Goal: Information Seeking & Learning: Find specific fact

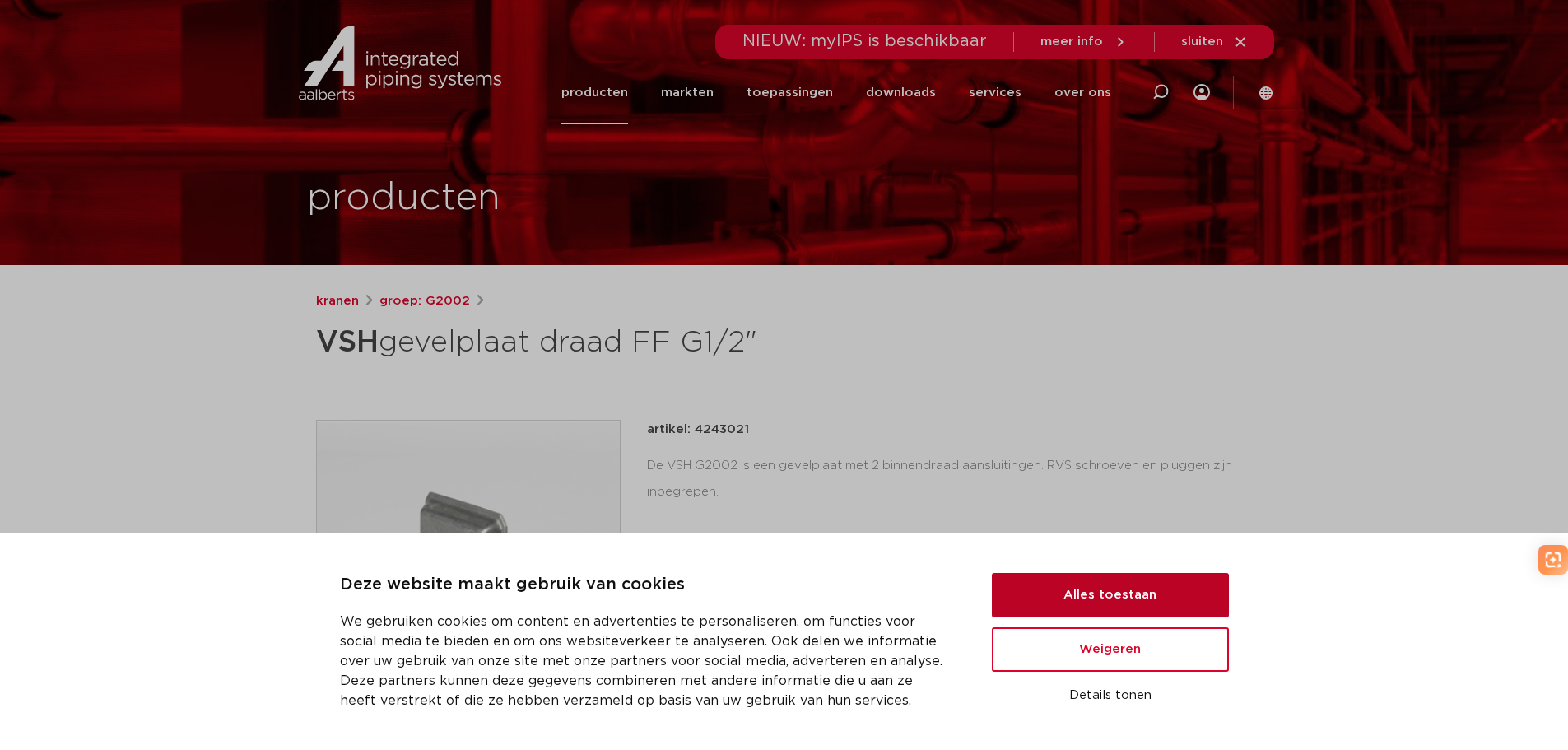
click at [1111, 602] on button "Alles toestaan" at bounding box center [1111, 595] width 237 height 44
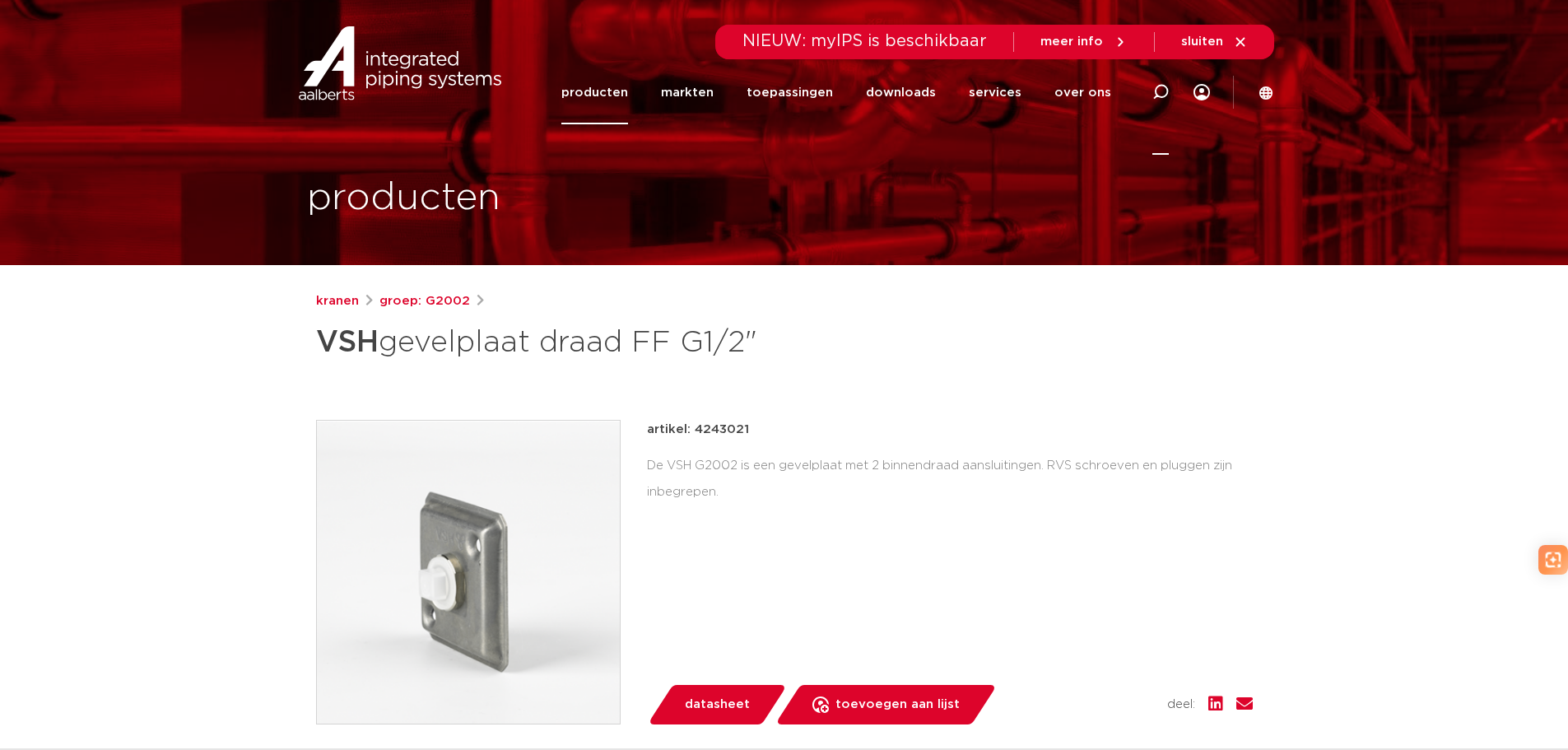
click at [1165, 90] on icon at bounding box center [1161, 92] width 17 height 17
paste input "3850308"
click at [1021, 97] on input "3850308" at bounding box center [912, 89] width 518 height 33
type input "3850308"
click button "Zoeken" at bounding box center [0, 0] width 0 height 0
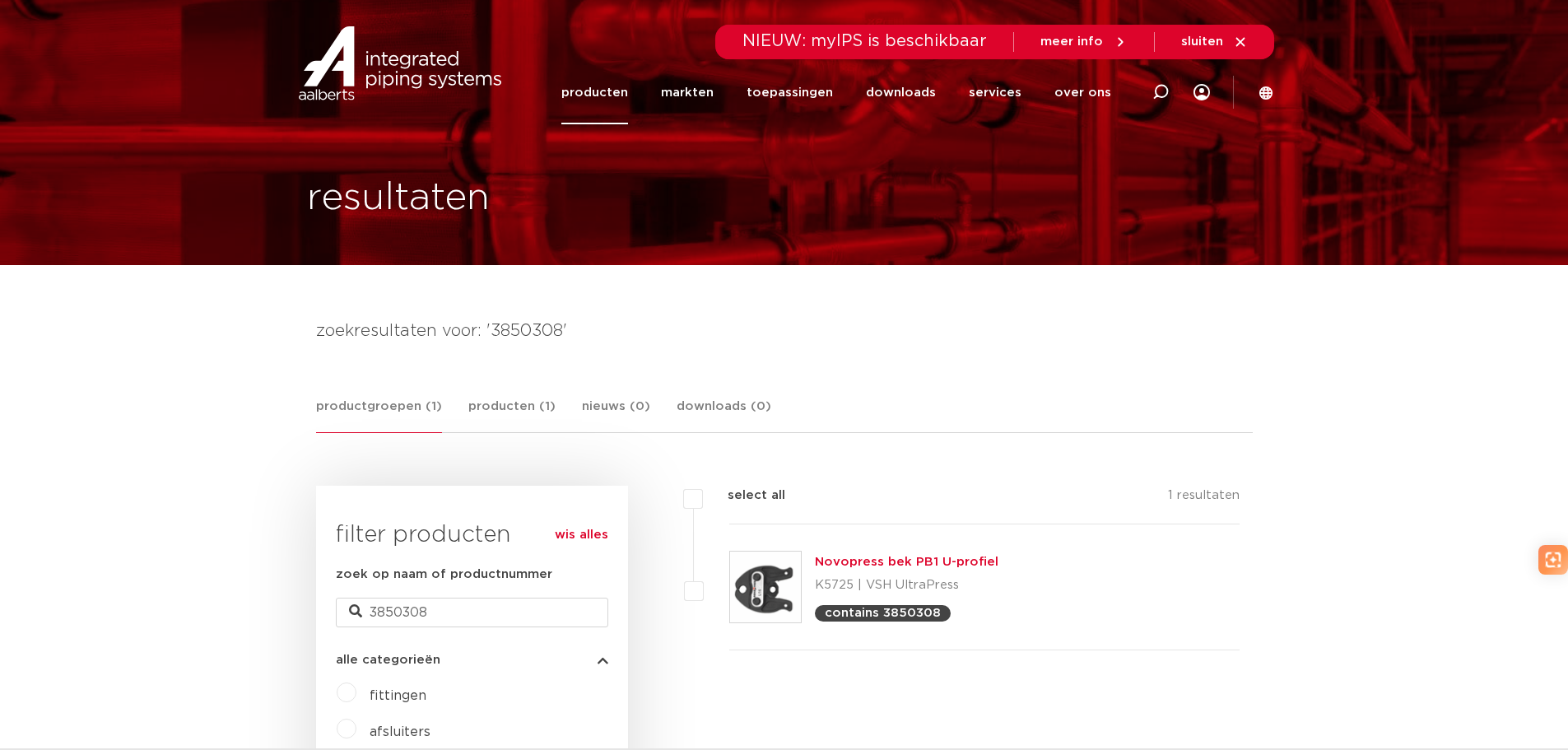
click at [853, 566] on link "Novopress bek PB1 U-profiel" at bounding box center [907, 561] width 184 height 12
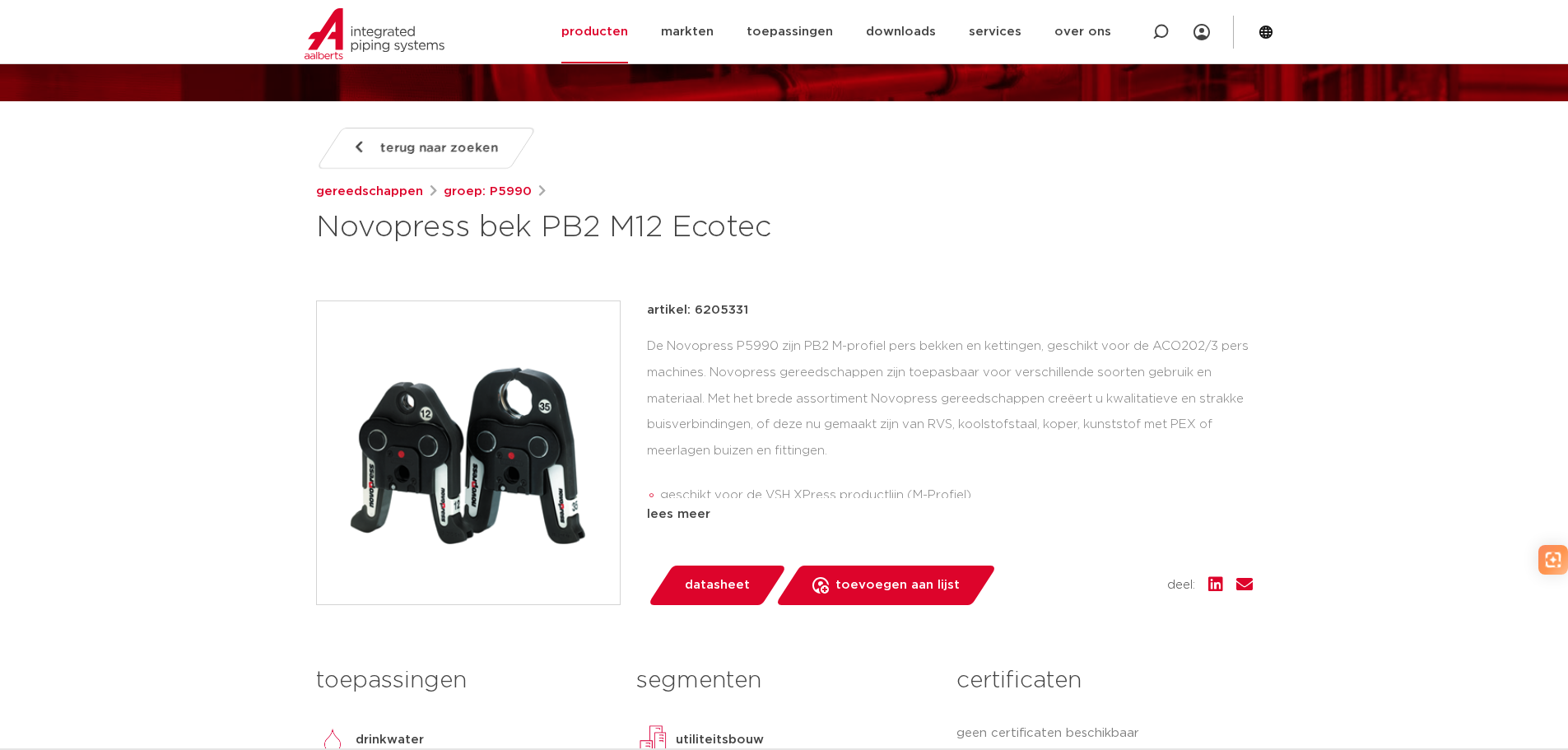
scroll to position [168, 0]
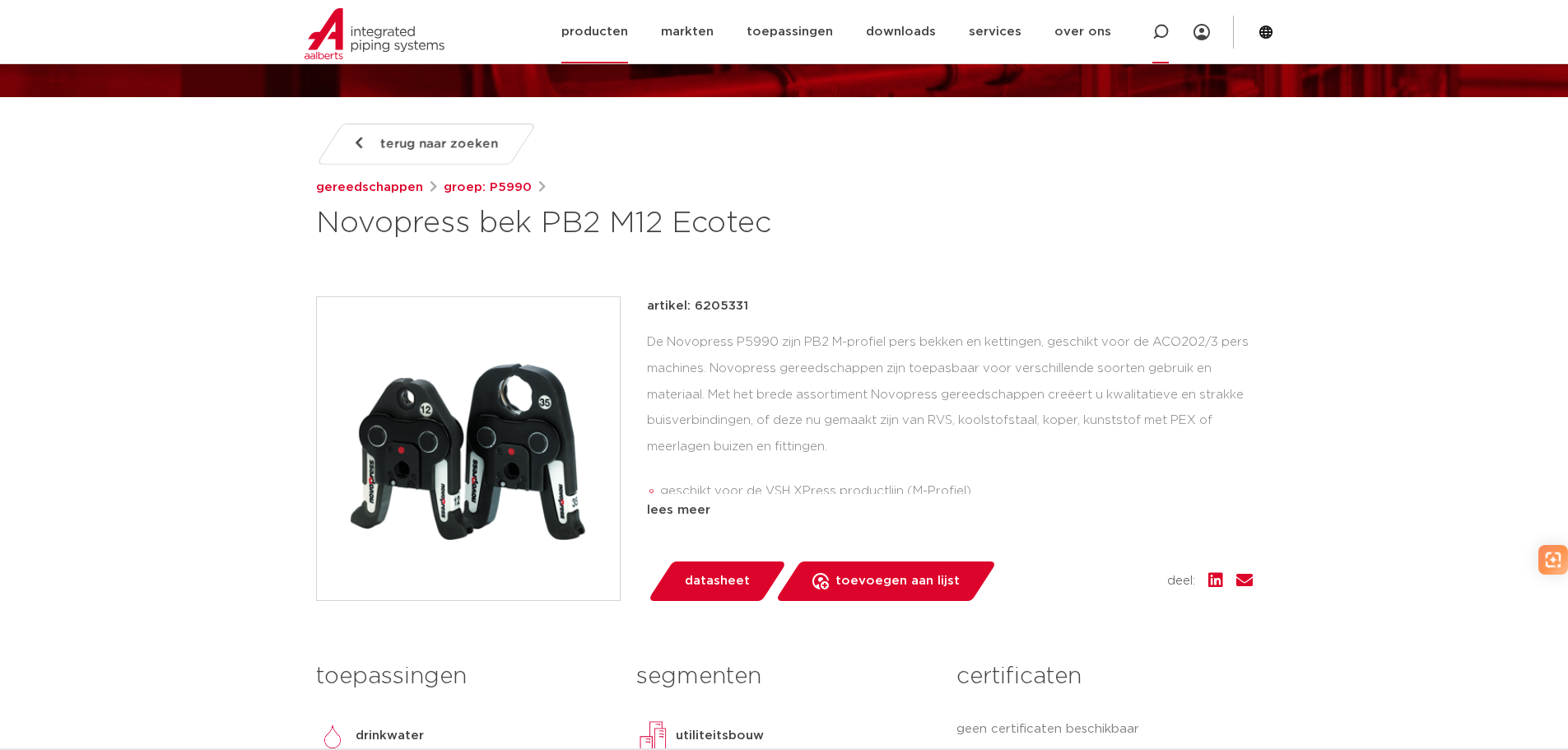
click at [1160, 29] on icon at bounding box center [1161, 32] width 17 height 17
paste input "6209236"
type input "6209236"
click button "Zoeken" at bounding box center [0, 0] width 0 height 0
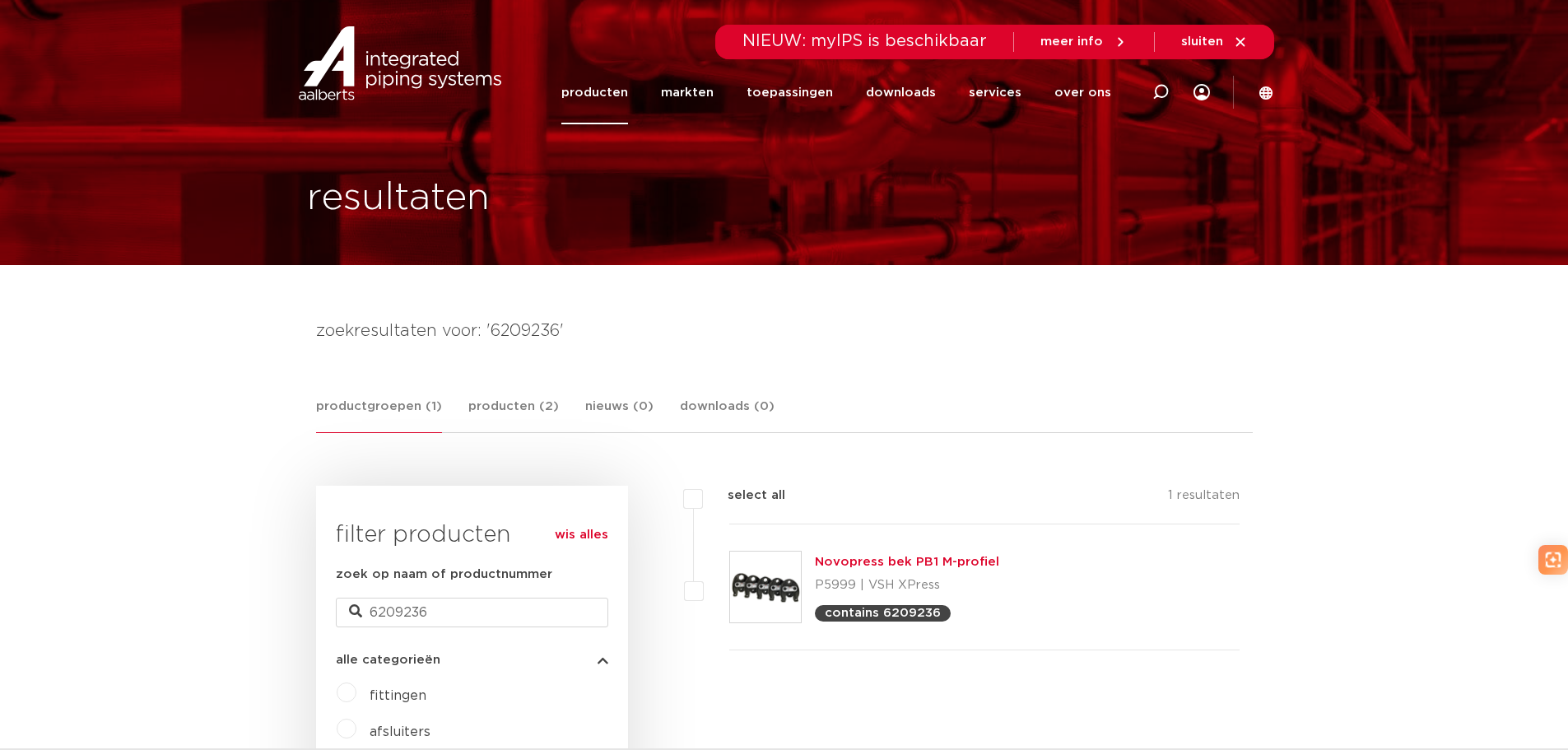
click at [863, 559] on link "Novopress bek PB1 M-profiel" at bounding box center [907, 561] width 185 height 12
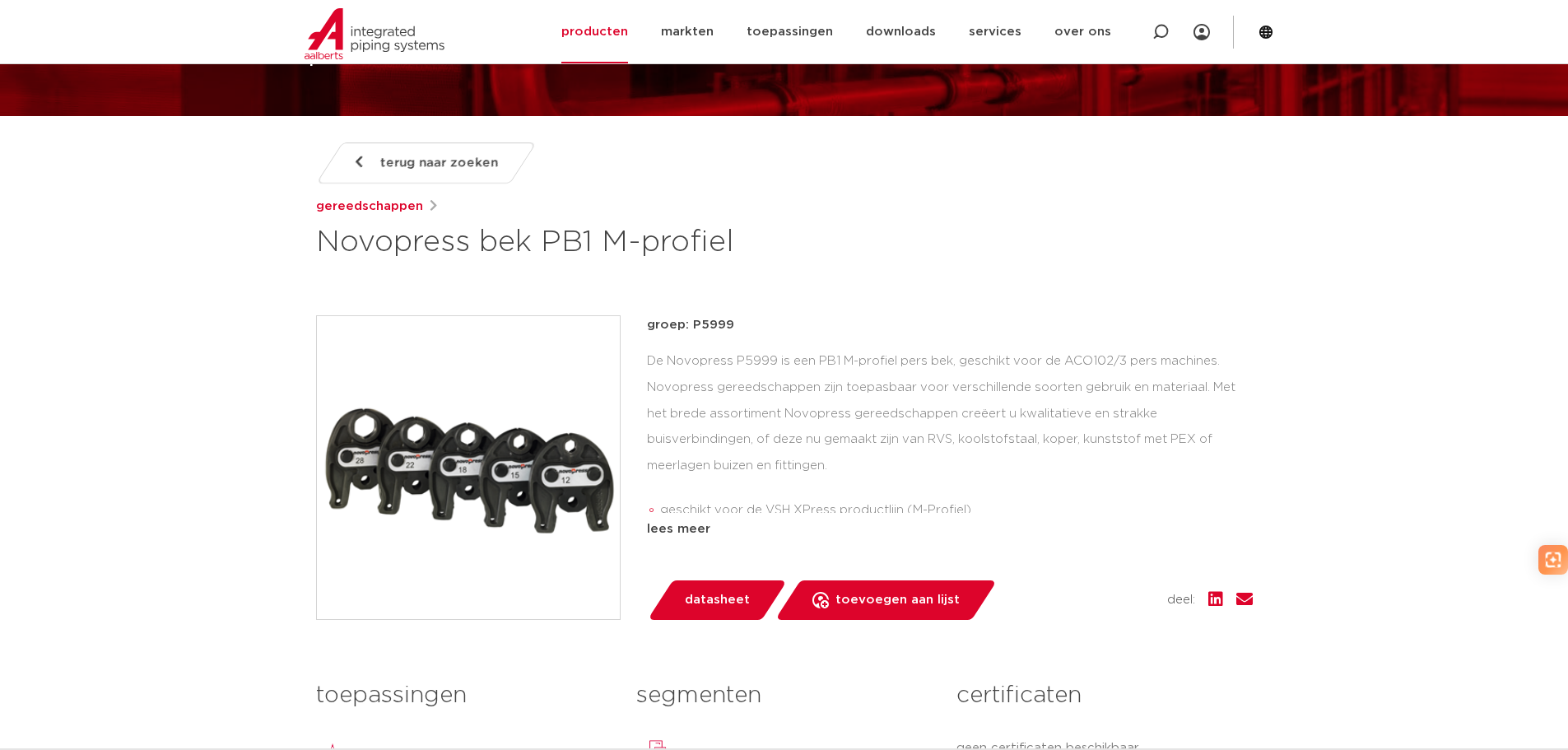
scroll to position [154, 0]
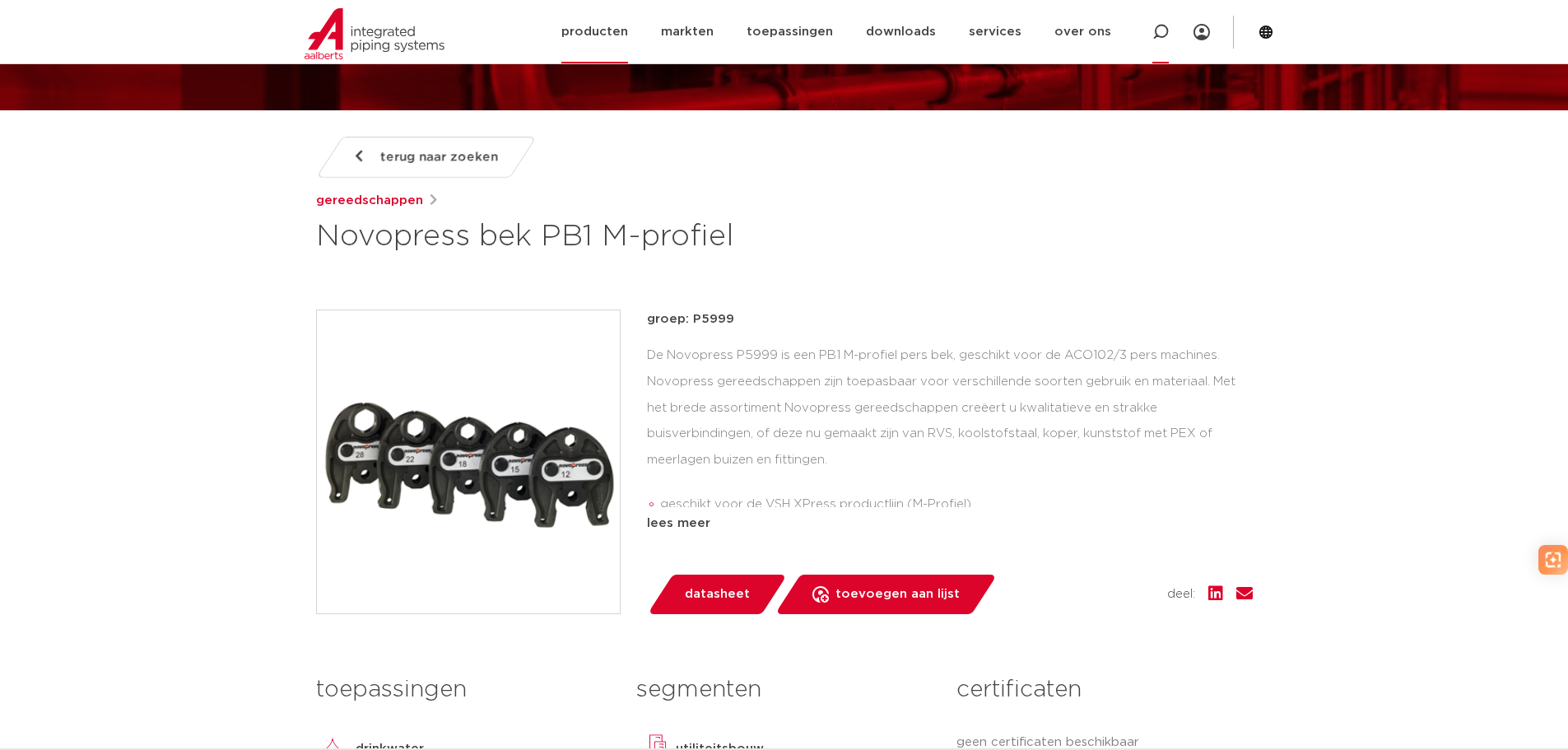
click at [1159, 36] on icon at bounding box center [1161, 32] width 19 height 19
paste input "6205364"
type input "6205364"
click button "Zoeken" at bounding box center [0, 0] width 0 height 0
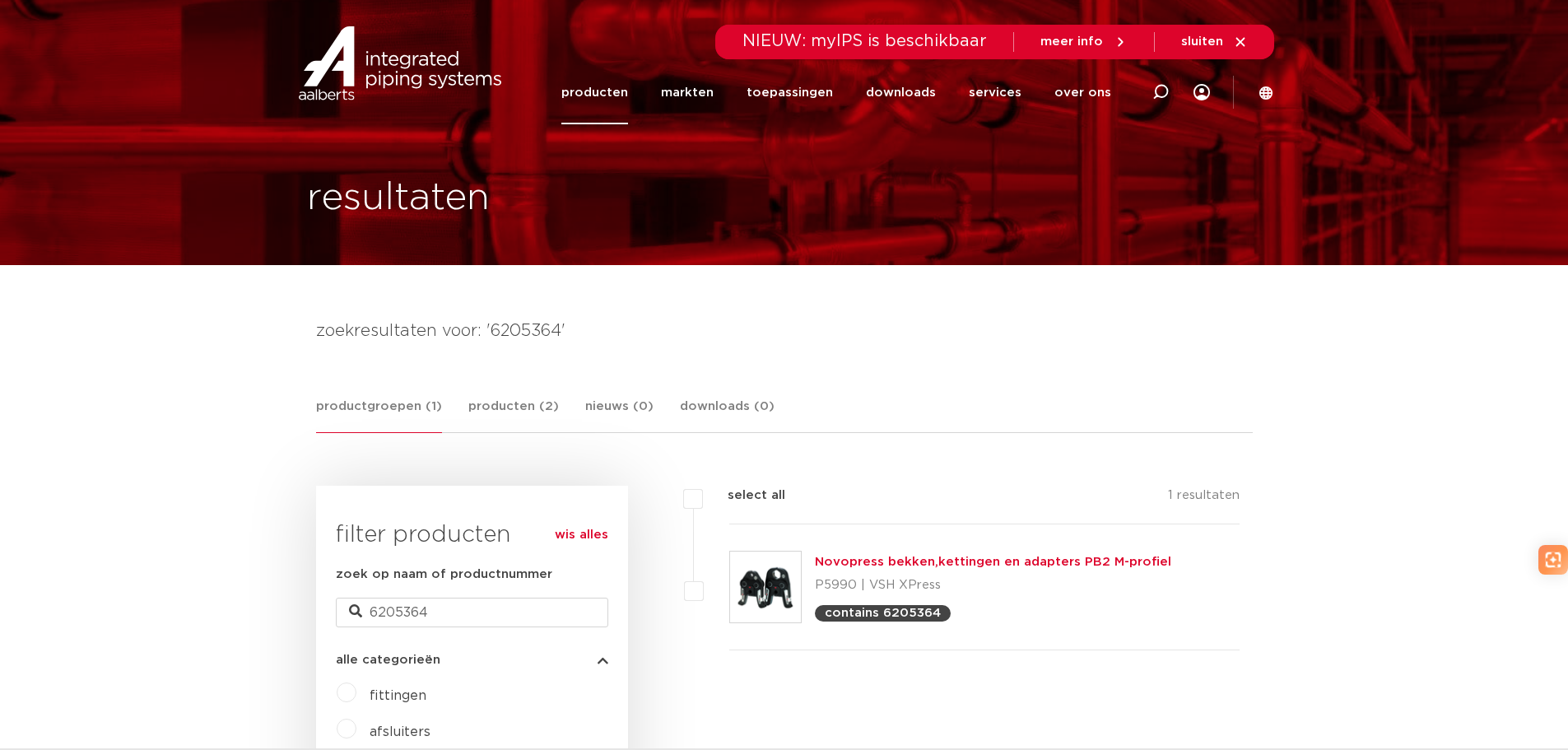
click at [950, 559] on link "Novopress bekken,kettingen en adapters PB2 M-profiel" at bounding box center [993, 561] width 357 height 12
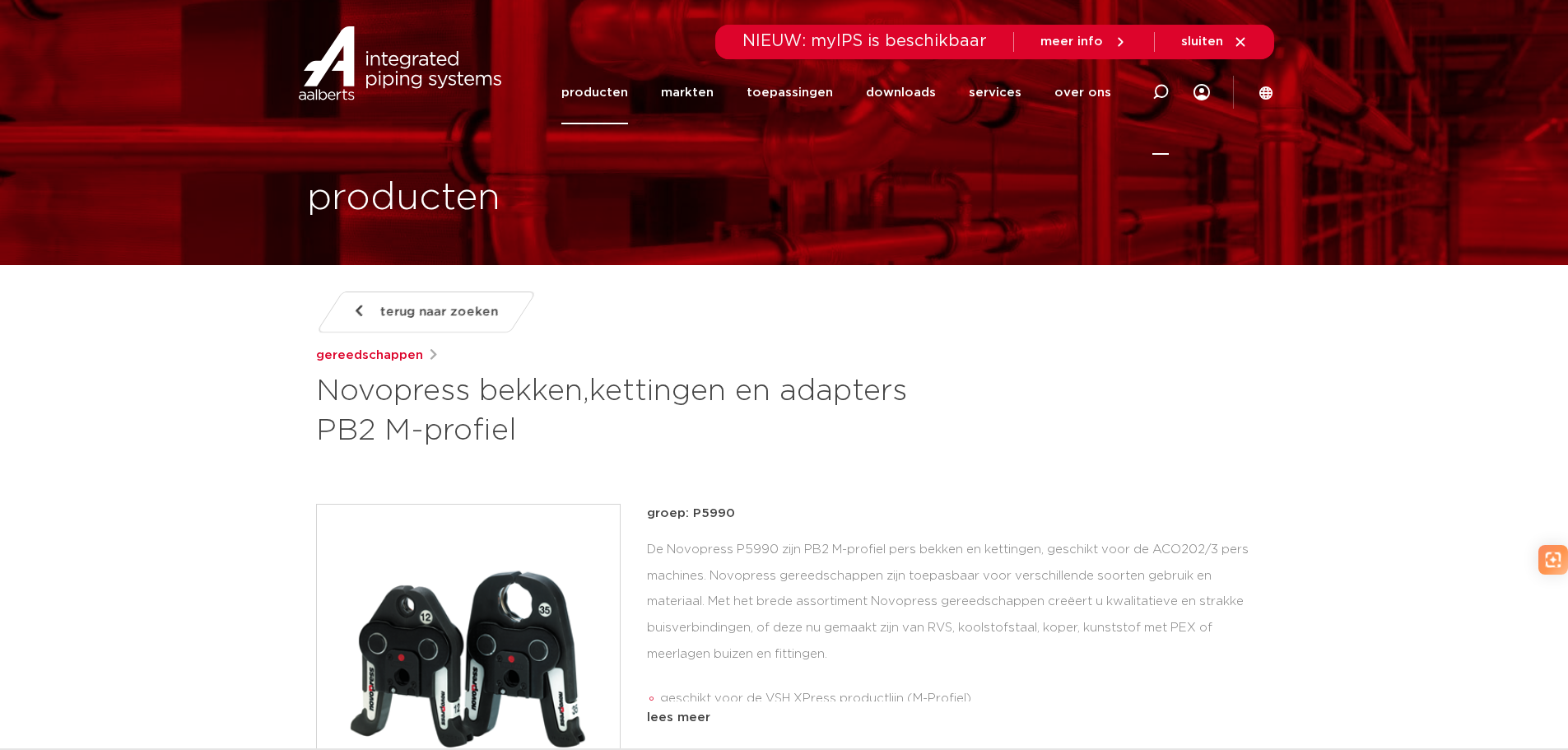
click at [1160, 98] on icon at bounding box center [1161, 92] width 17 height 17
type input "103 novo press"
click button "Zoeken" at bounding box center [0, 0] width 0 height 0
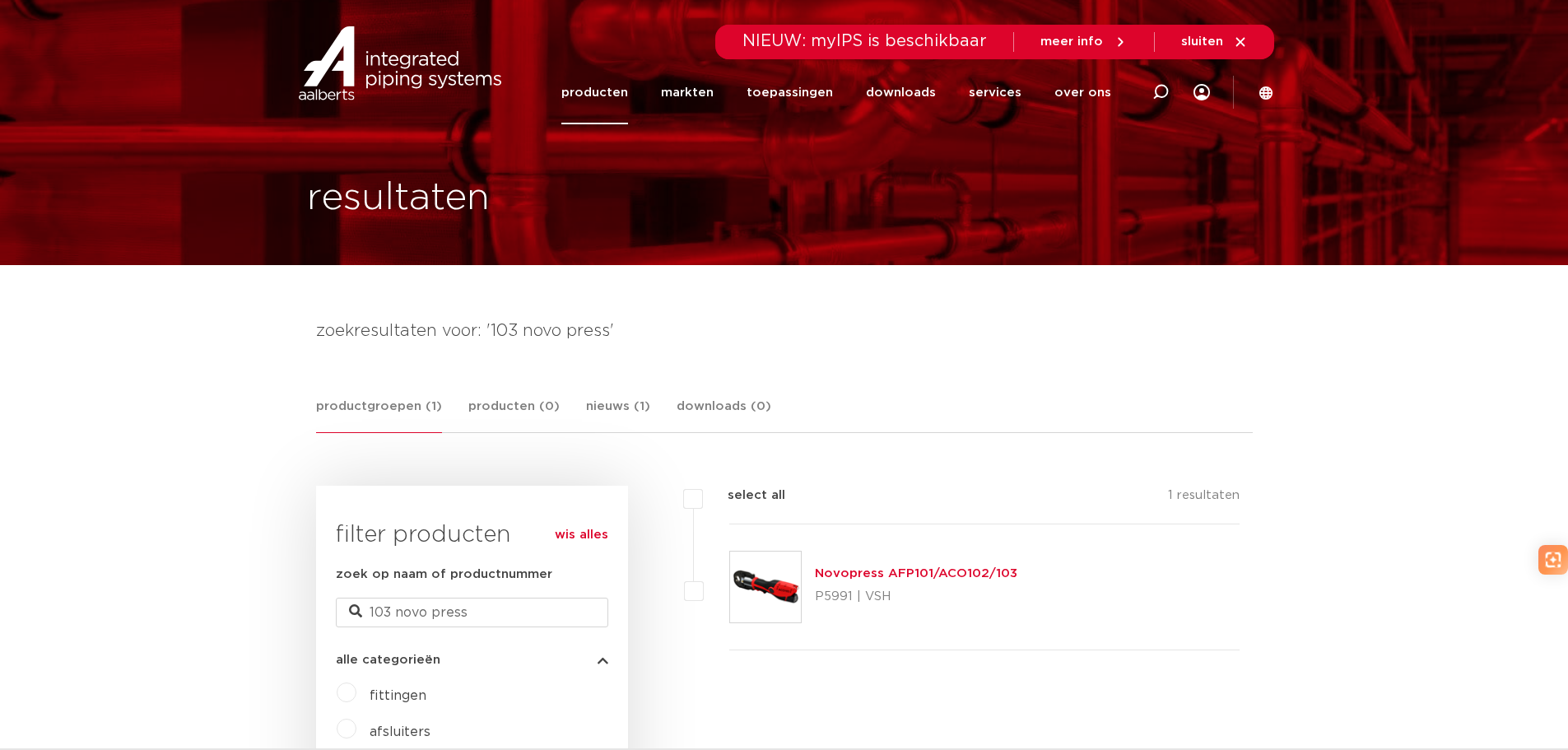
click at [979, 567] on link "Novopress AFP101/ACO102/103" at bounding box center [916, 574] width 202 height 12
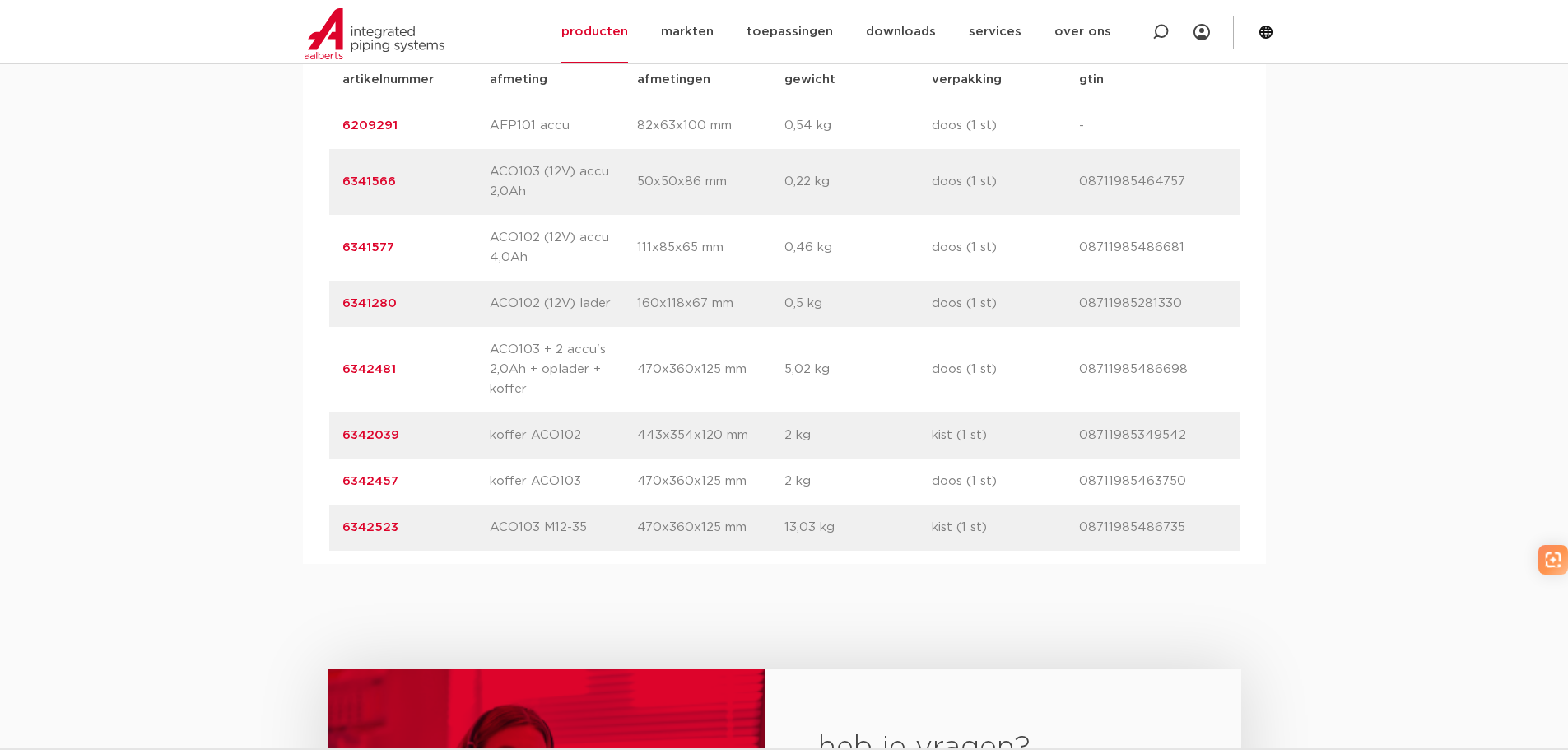
scroll to position [1165, 0]
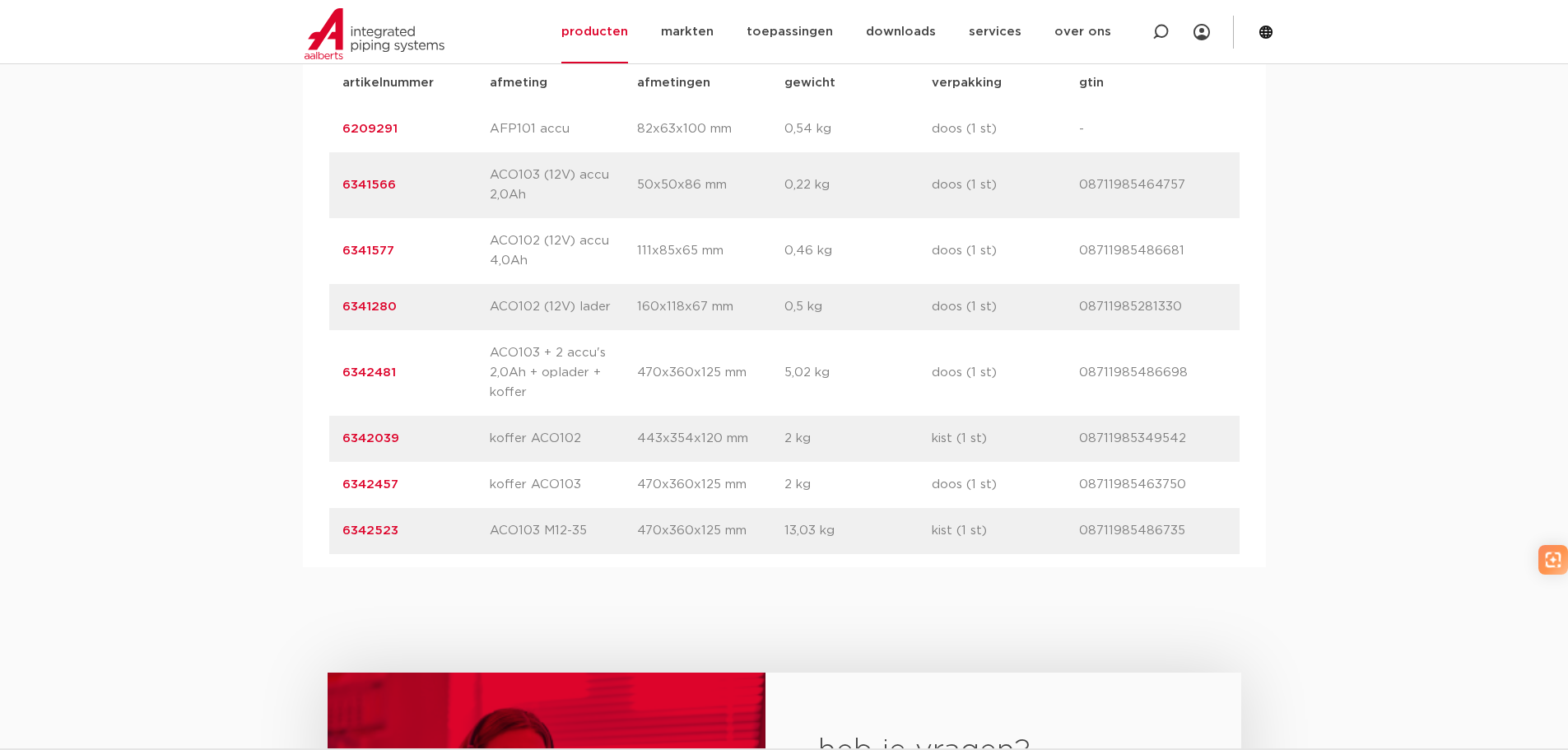
click at [353, 531] on link "6342523" at bounding box center [370, 530] width 56 height 12
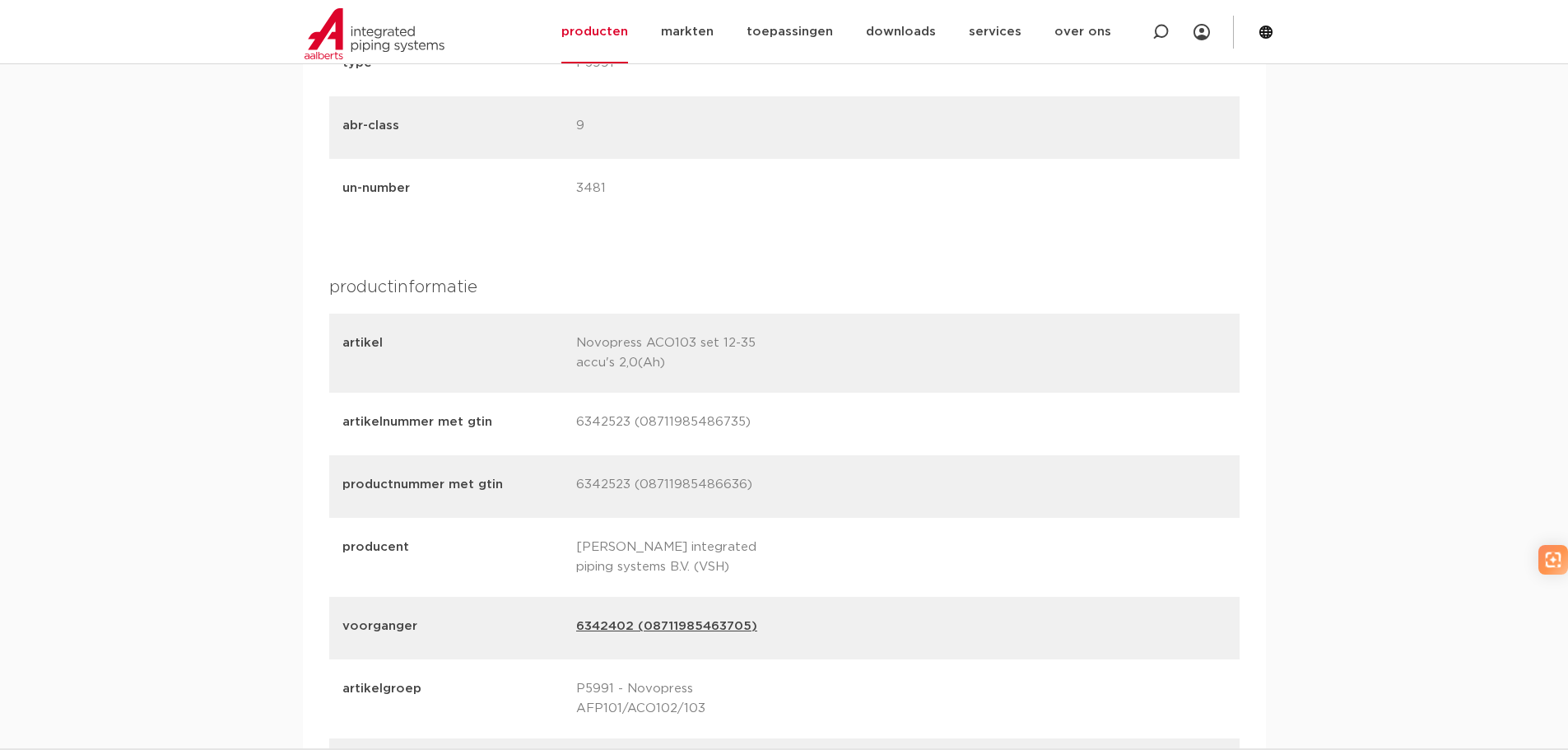
scroll to position [1667, 0]
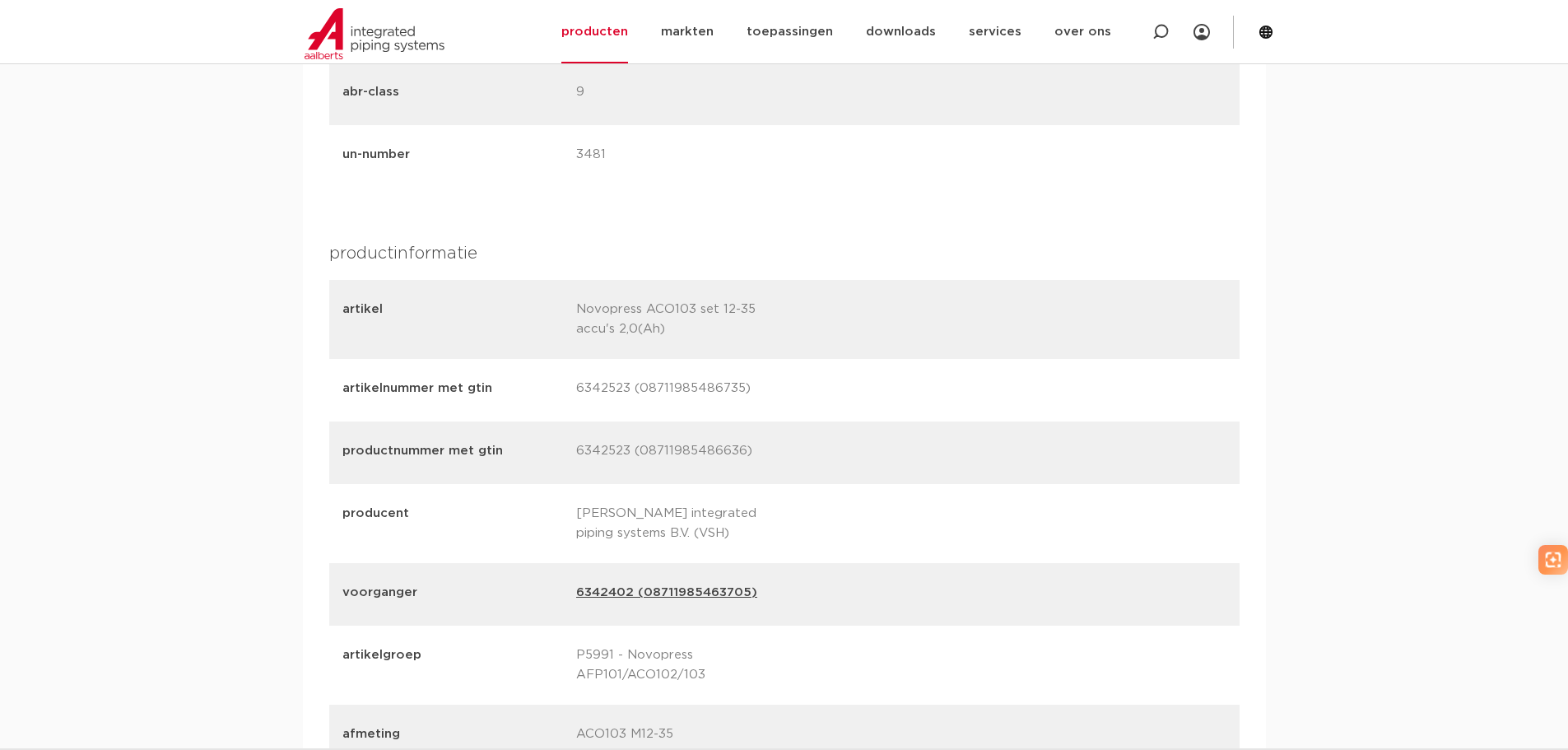
click at [588, 397] on p "6342523 (08711985486735)" at bounding box center [687, 390] width 222 height 23
click at [593, 451] on p "6342523 (08711985486636)" at bounding box center [687, 453] width 222 height 23
copy p "6342523"
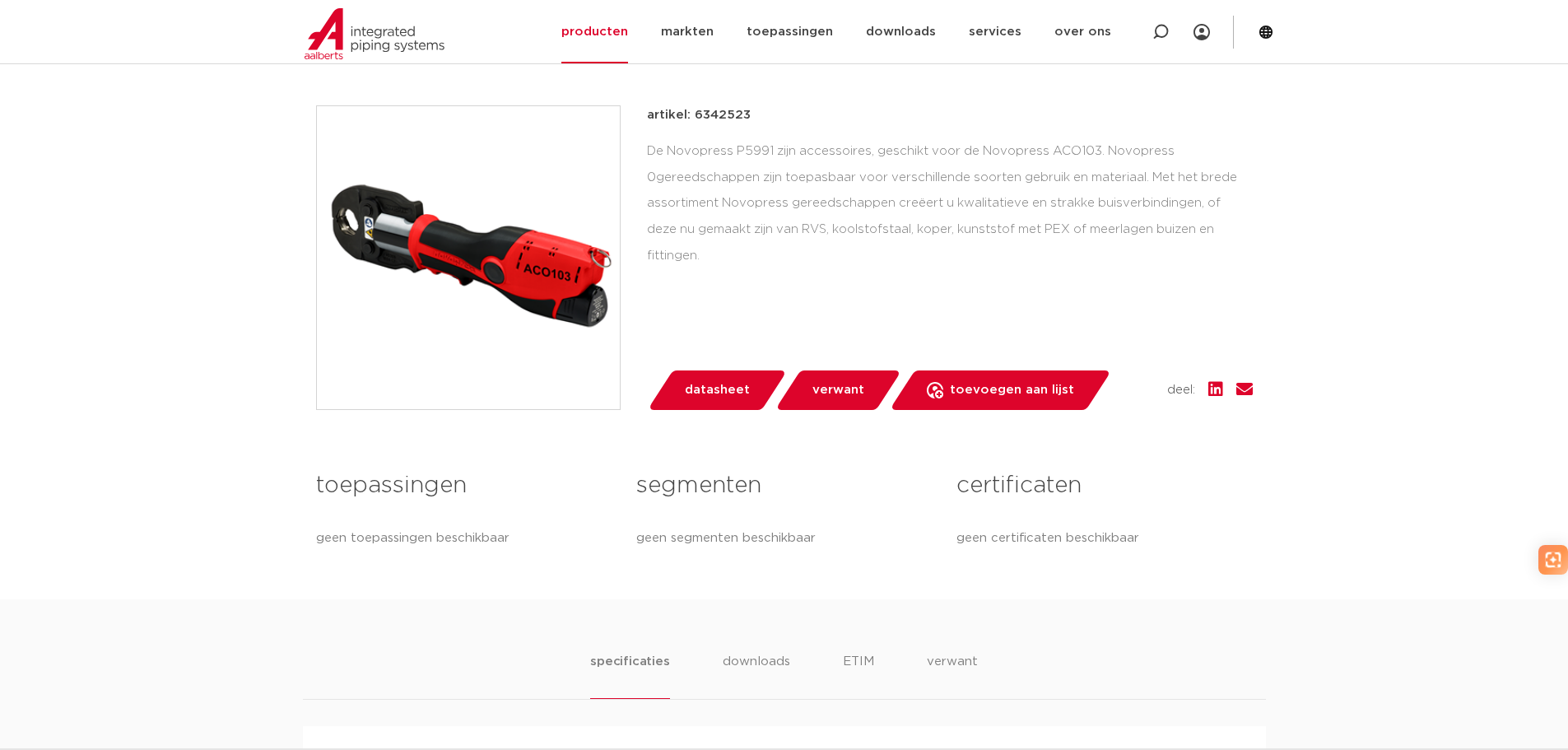
scroll to position [290, 0]
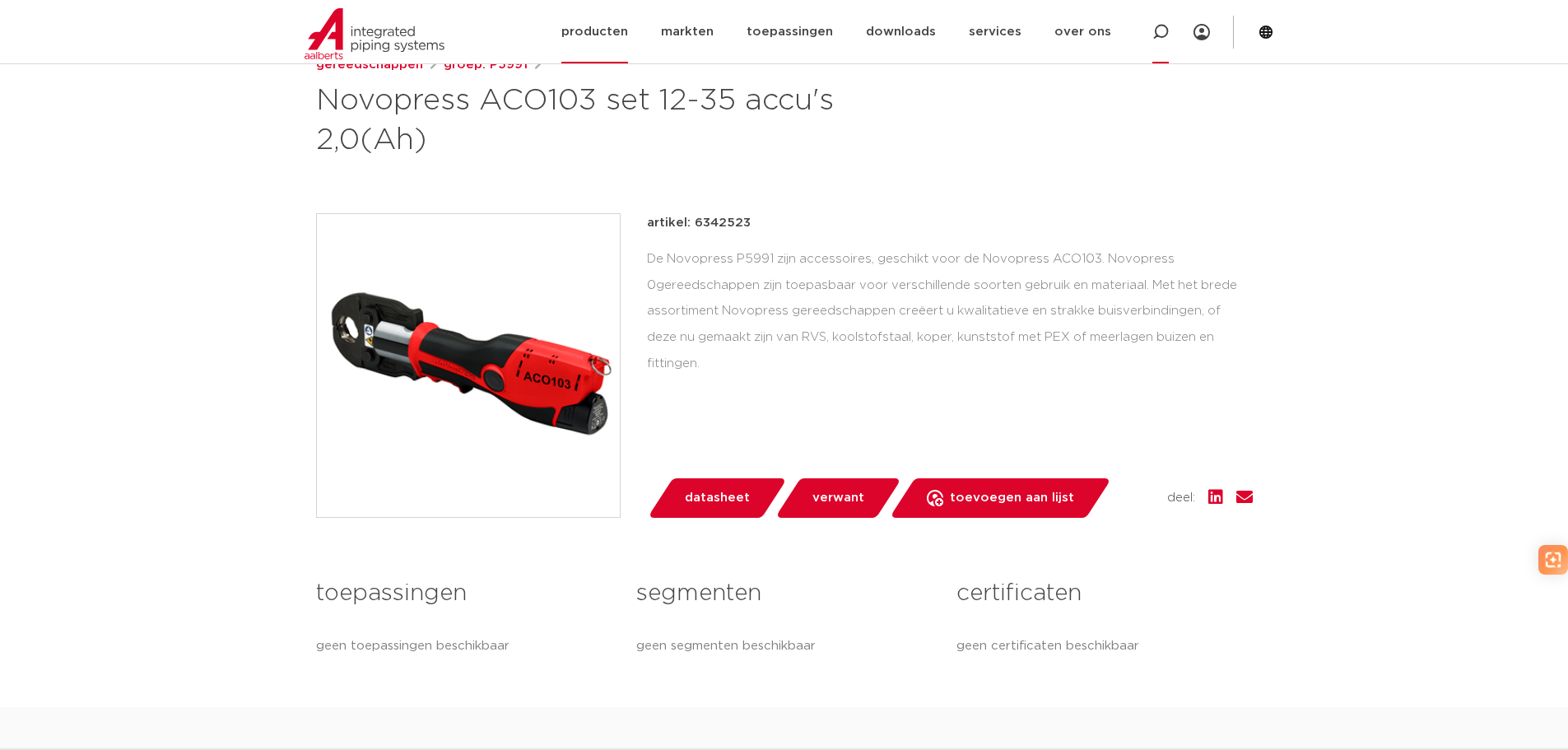
click at [1162, 41] on div at bounding box center [1161, 32] width 17 height 64
paste input "6209203"
type input "6209203"
click button "Zoeken" at bounding box center [0, 0] width 0 height 0
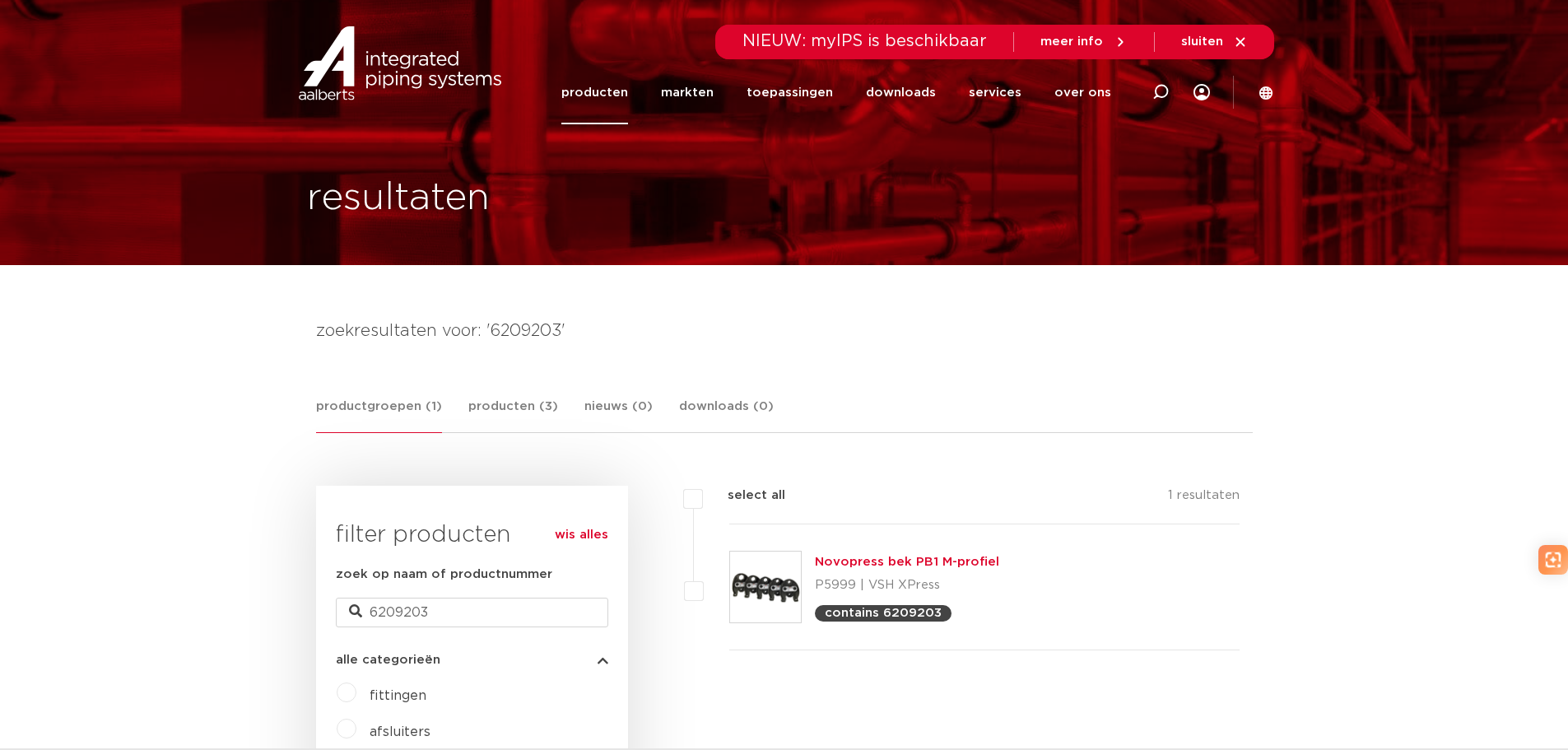
click at [862, 563] on link "Novopress bek PB1 M-profiel" at bounding box center [907, 561] width 185 height 12
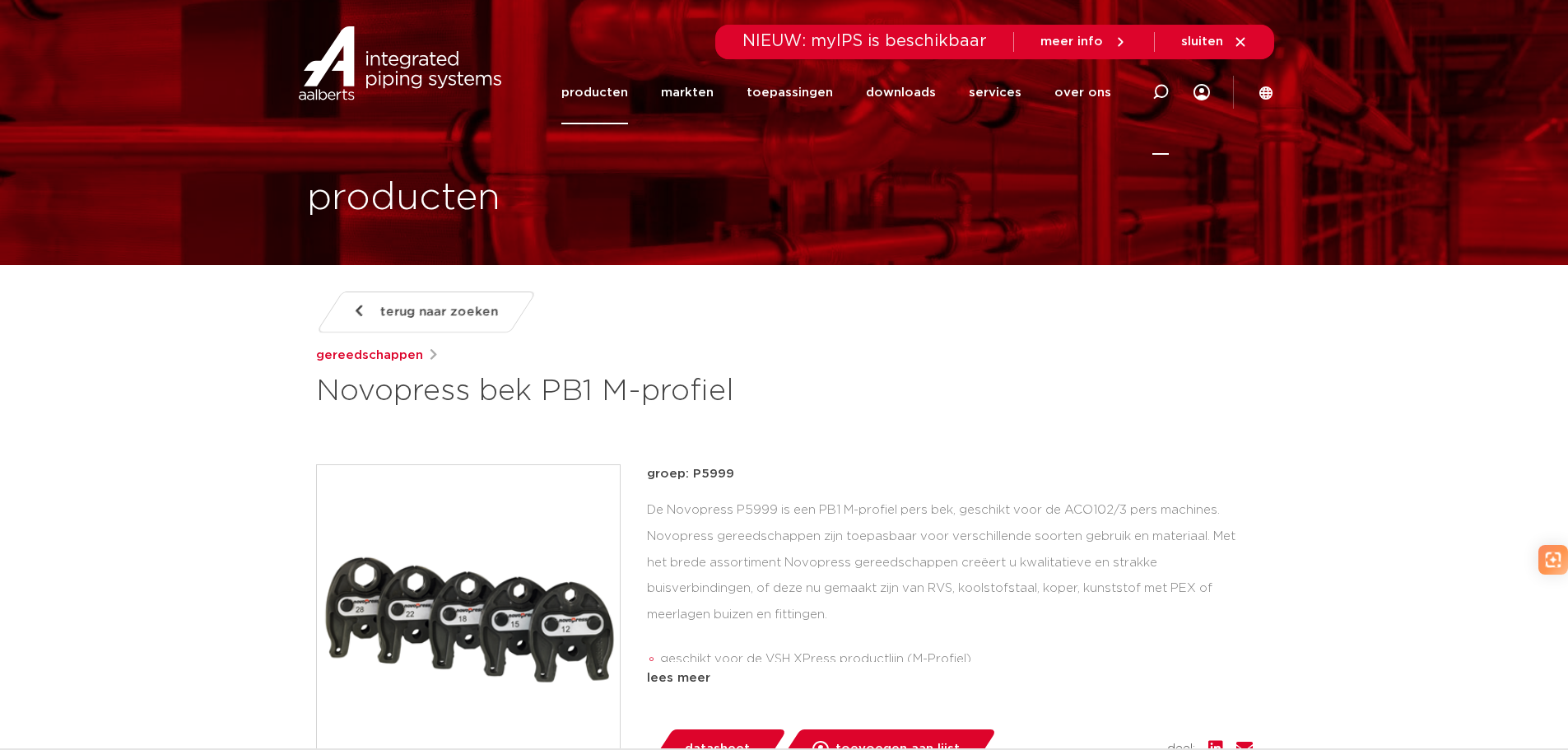
click at [1164, 80] on div at bounding box center [1161, 93] width 17 height 125
paste input "3850308"
type input "3850308"
click at [1164, 82] on icon at bounding box center [1160, 94] width 23 height 23
click at [1162, 88] on icon at bounding box center [1161, 92] width 19 height 19
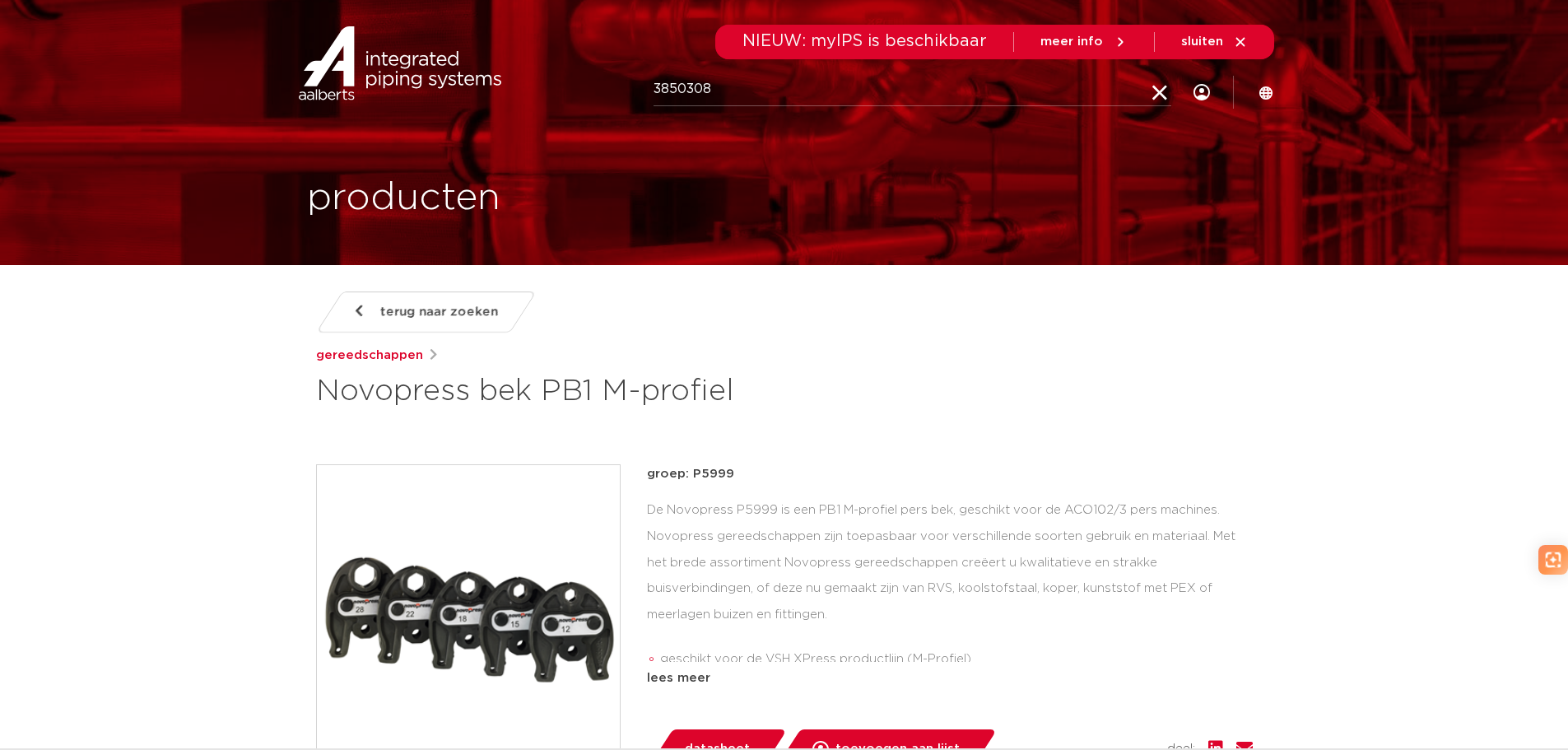
click button "Zoeken" at bounding box center [0, 0] width 0 height 0
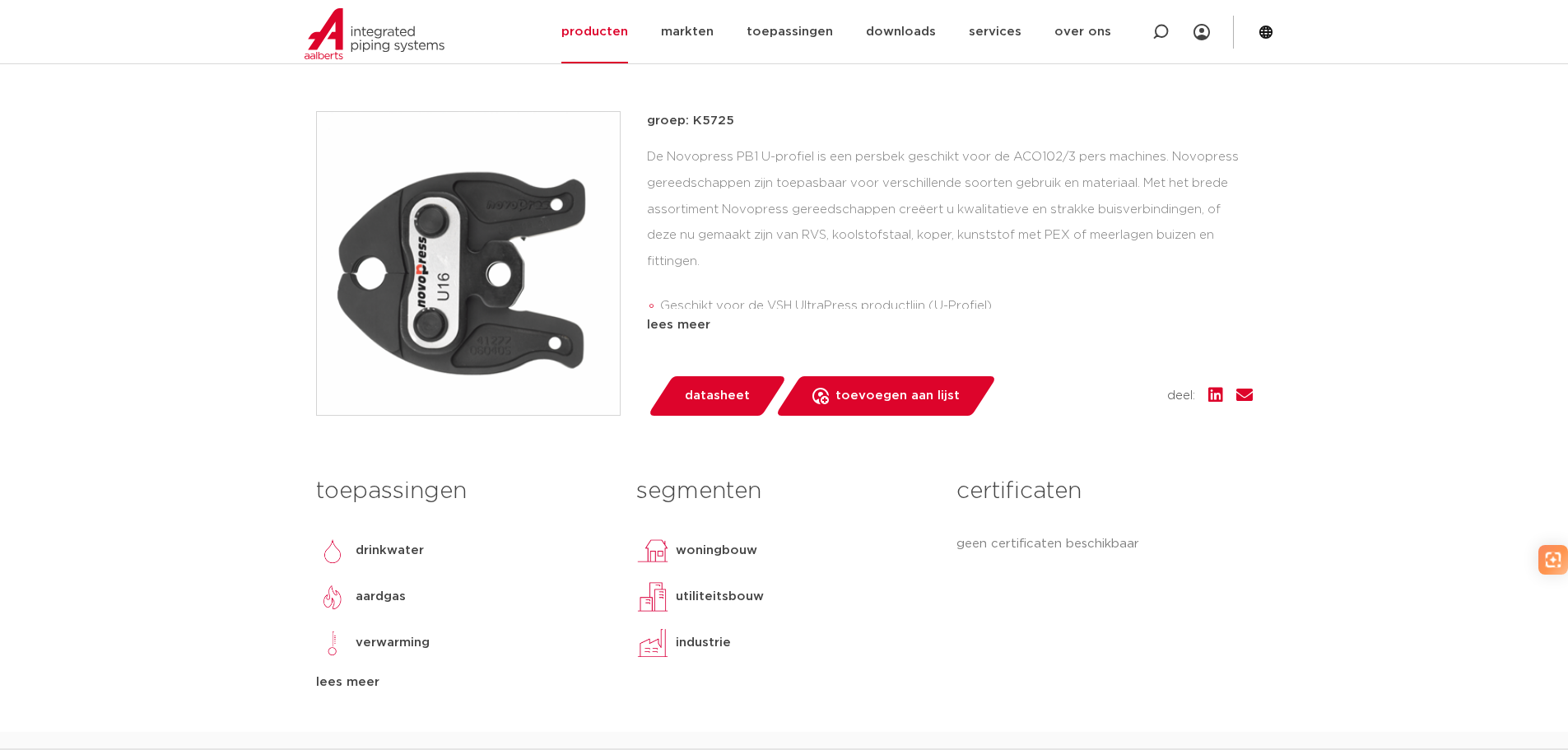
scroll to position [349, 0]
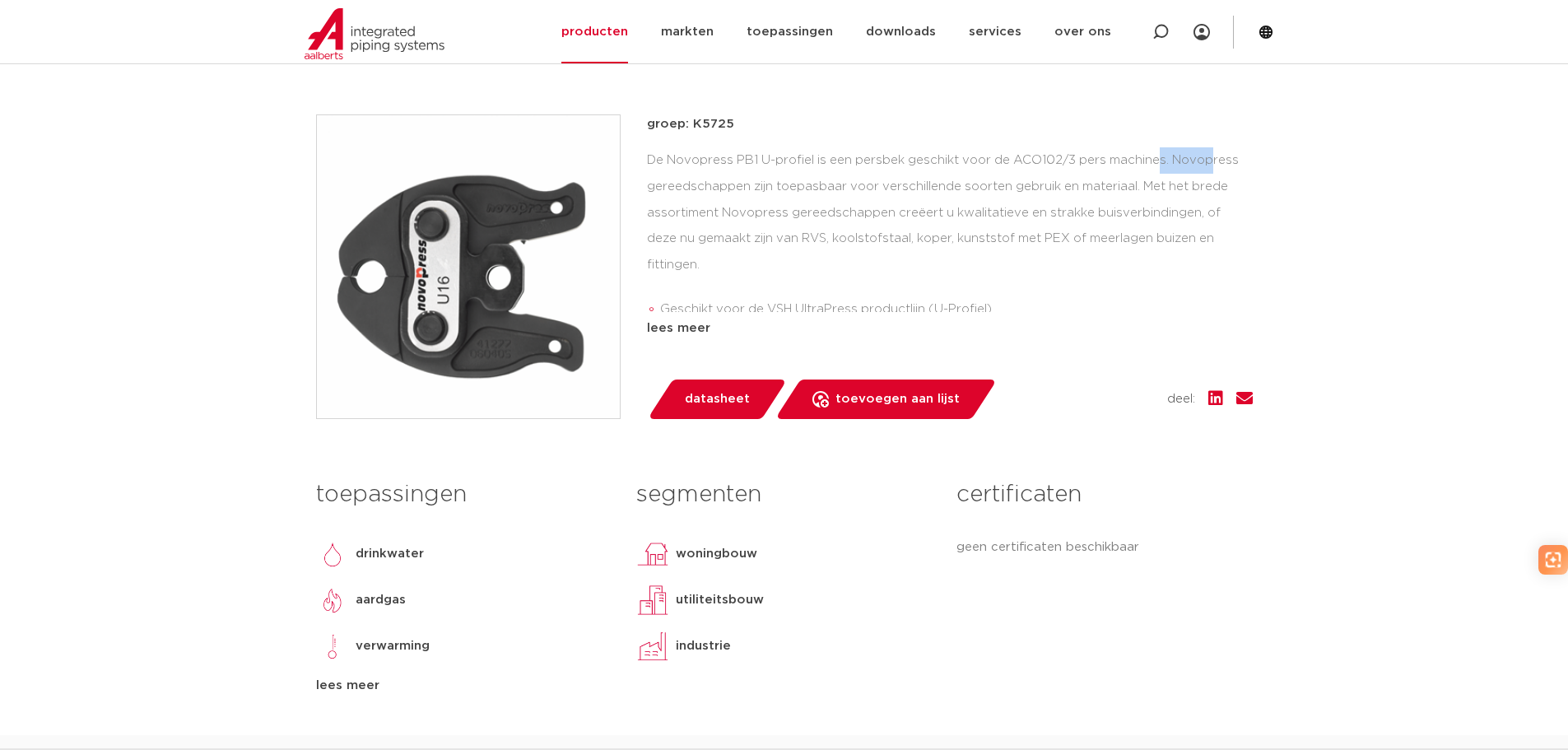
drag, startPoint x: 1013, startPoint y: 164, endPoint x: 1075, endPoint y: 165, distance: 62.0
click at [1075, 165] on div "De Novopress PB1 U-profiel is een persbek geschikt voor de ACO102/3 pers machin…" at bounding box center [950, 229] width 606 height 165
copy div "ACO102/3"
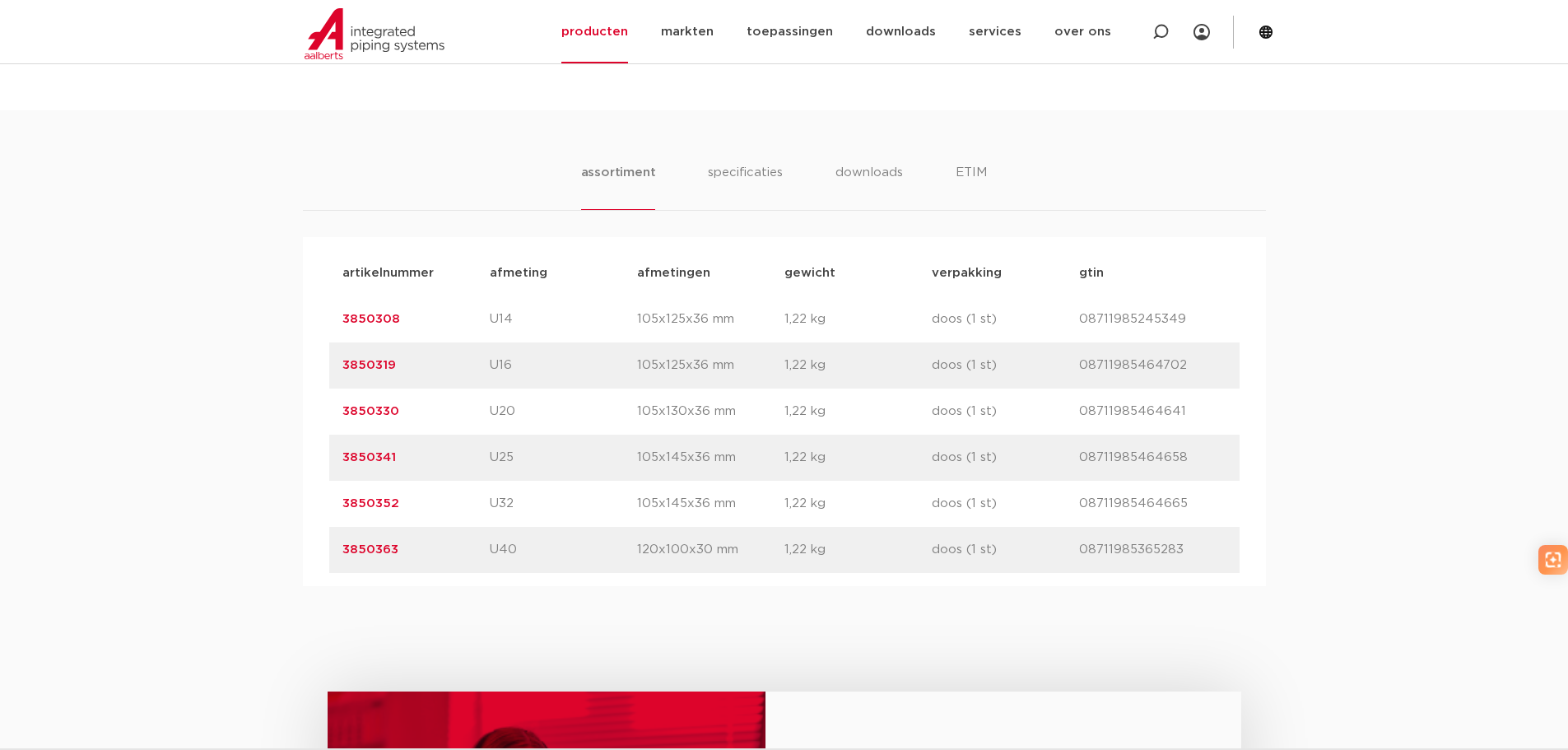
scroll to position [978, 0]
drag, startPoint x: 1087, startPoint y: 319, endPoint x: 1235, endPoint y: 326, distance: 148.2
click at [1235, 326] on div "artikelnummer 3850308 afmeting U14 afmetingen 105x125x36 mm gewicht 1,22 kg ver…" at bounding box center [784, 316] width 910 height 46
copy p "8711985245349"
drag, startPoint x: 1088, startPoint y: 358, endPoint x: 1214, endPoint y: 364, distance: 126.1
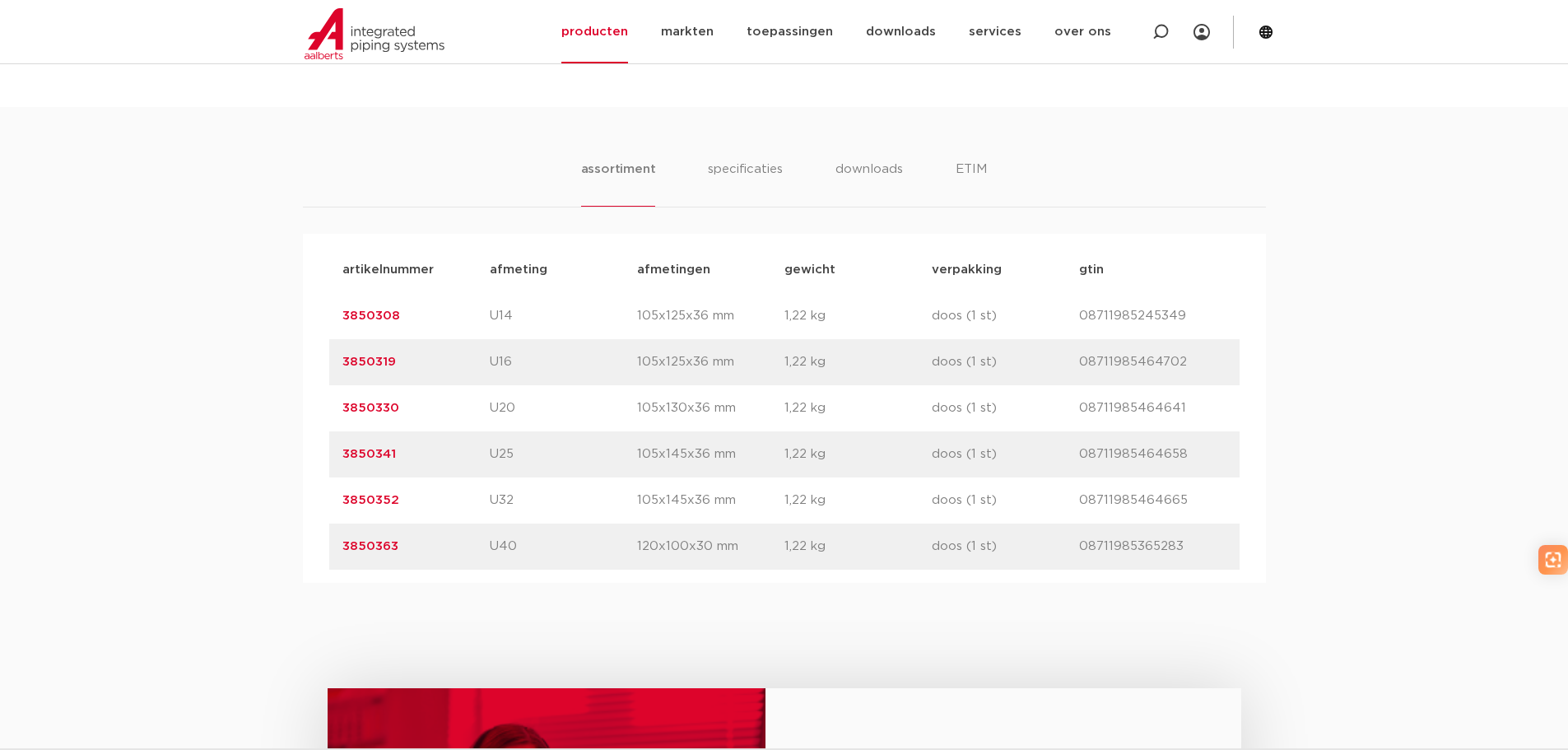
click at [1214, 364] on p "08711985464702" at bounding box center [1153, 362] width 147 height 19
copy p "8711985464702"
click at [366, 360] on link "3850319" at bounding box center [369, 362] width 54 height 12
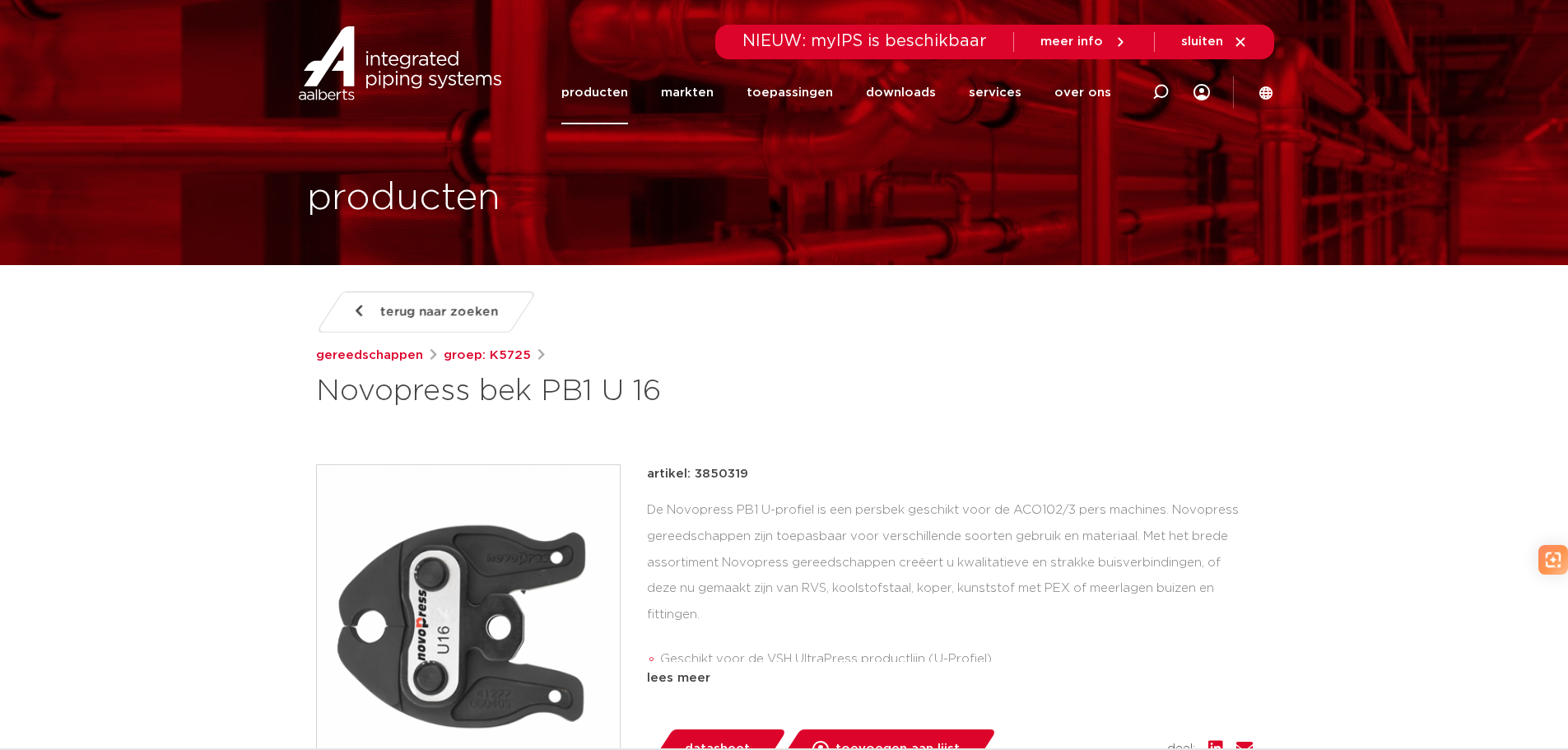
drag, startPoint x: 323, startPoint y: 389, endPoint x: 702, endPoint y: 378, distance: 379.2
click at [702, 378] on h1 "Novopress bek PB1 U 16" at bounding box center [625, 391] width 618 height 40
copy h1 "Novopress bek PB1 U 16"
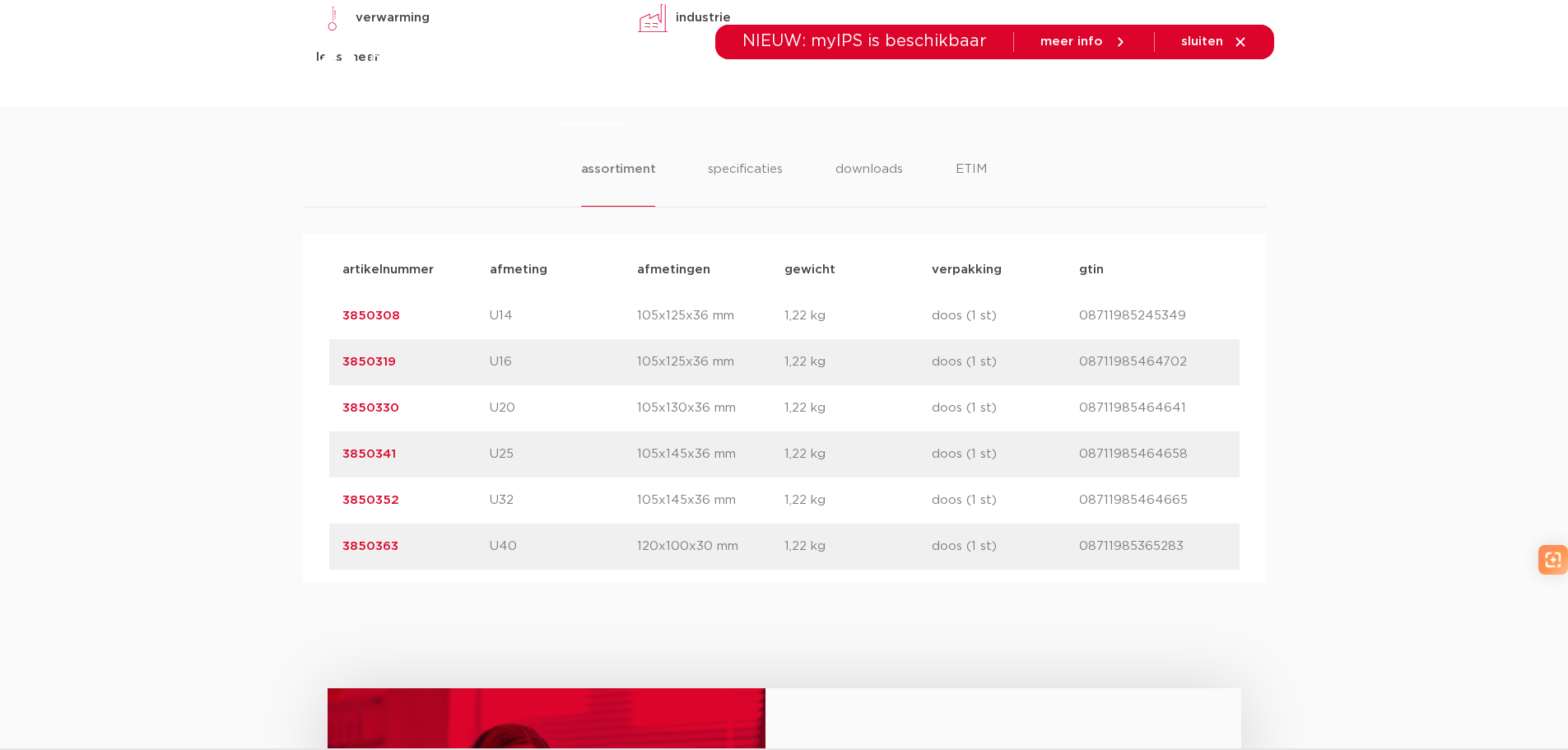
drag, startPoint x: 1092, startPoint y: 364, endPoint x: 1135, endPoint y: 370, distance: 43.4
click at [1150, 371] on p "08711985464702" at bounding box center [1153, 362] width 147 height 19
drag, startPoint x: 1089, startPoint y: 367, endPoint x: 1235, endPoint y: 379, distance: 146.5
click at [1235, 379] on div "artikelnummer 3850319 afmeting U16 [GEOGRAPHIC_DATA] 105x125x36 mm gewicht 1,22…" at bounding box center [784, 362] width 910 height 46
copy p "8711985464702"
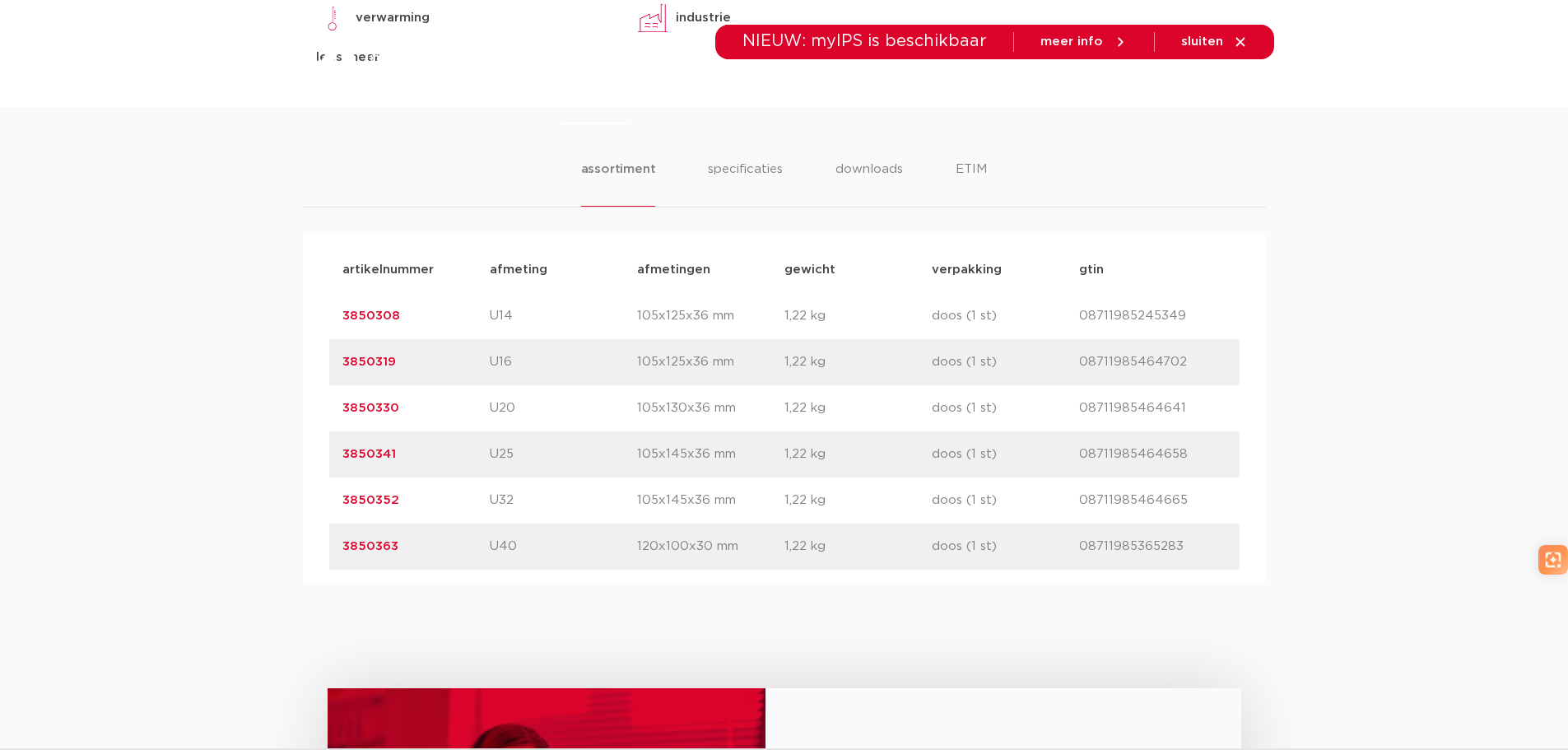
click at [360, 407] on link "3850330" at bounding box center [371, 408] width 57 height 12
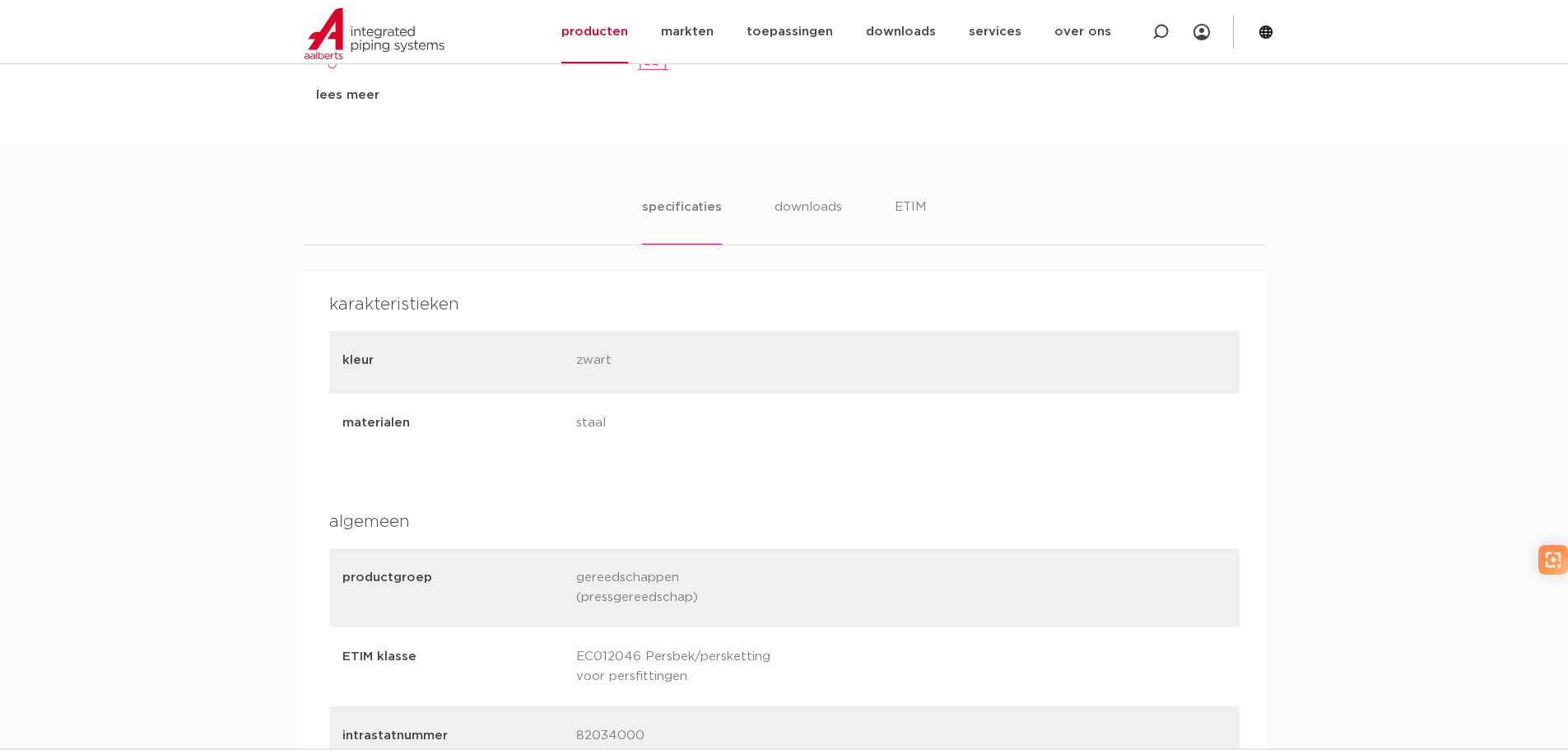
scroll to position [944, 0]
click at [829, 218] on li "downloads" at bounding box center [808, 216] width 68 height 47
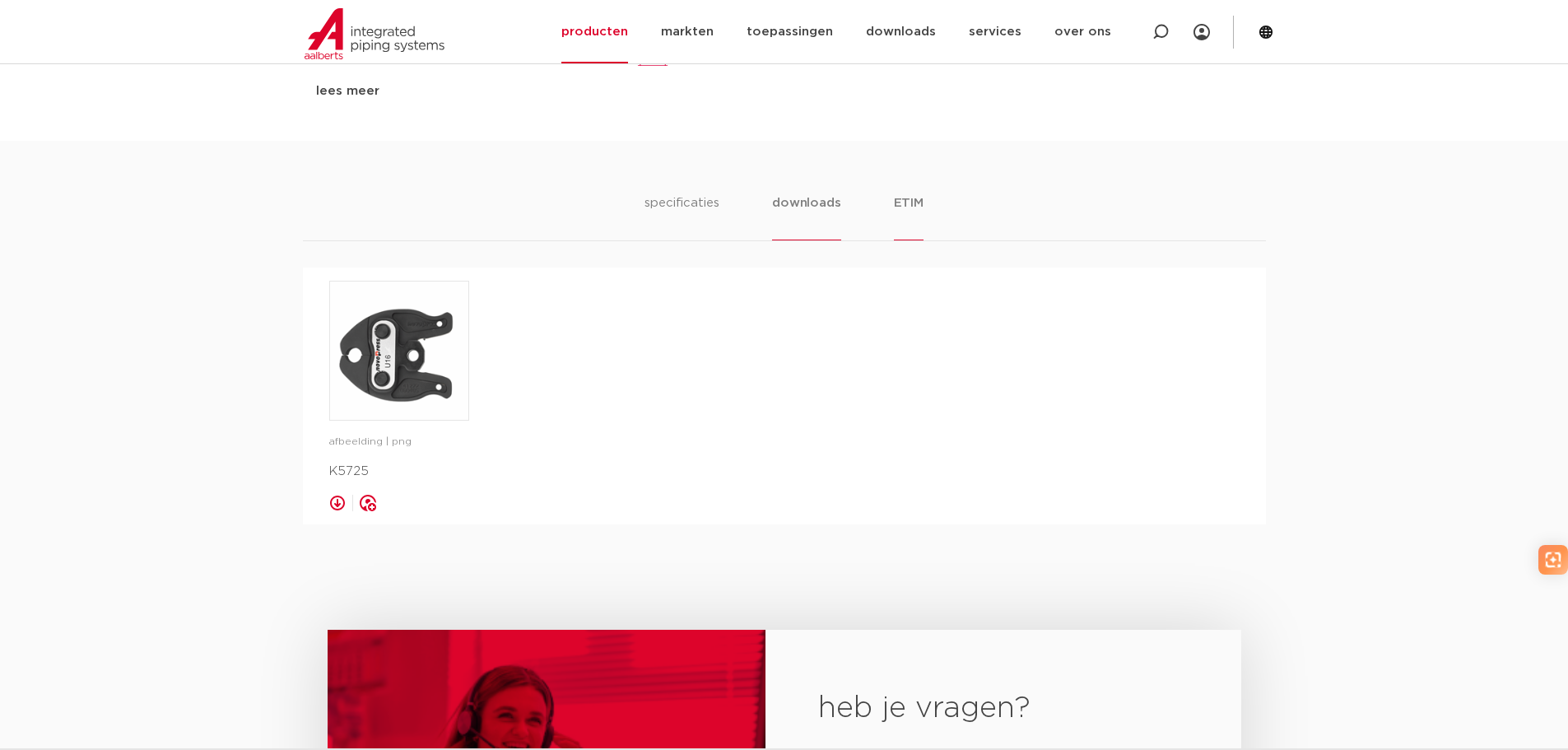
click at [906, 214] on li "ETIM" at bounding box center [909, 216] width 30 height 47
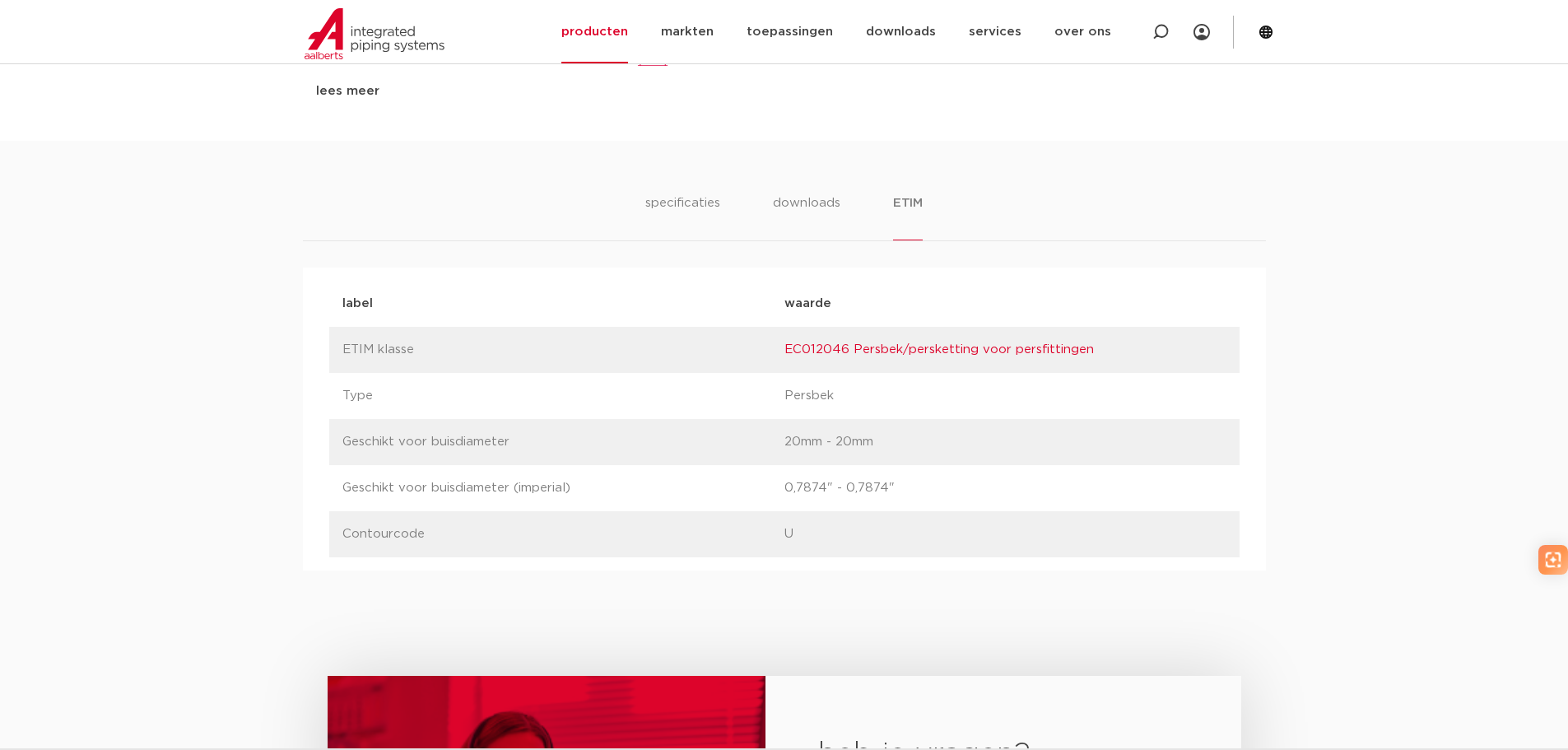
click at [724, 198] on ul "specificaties downloads ETIM" at bounding box center [784, 216] width 277 height 47
click at [694, 206] on li "specificaties" at bounding box center [682, 216] width 79 height 47
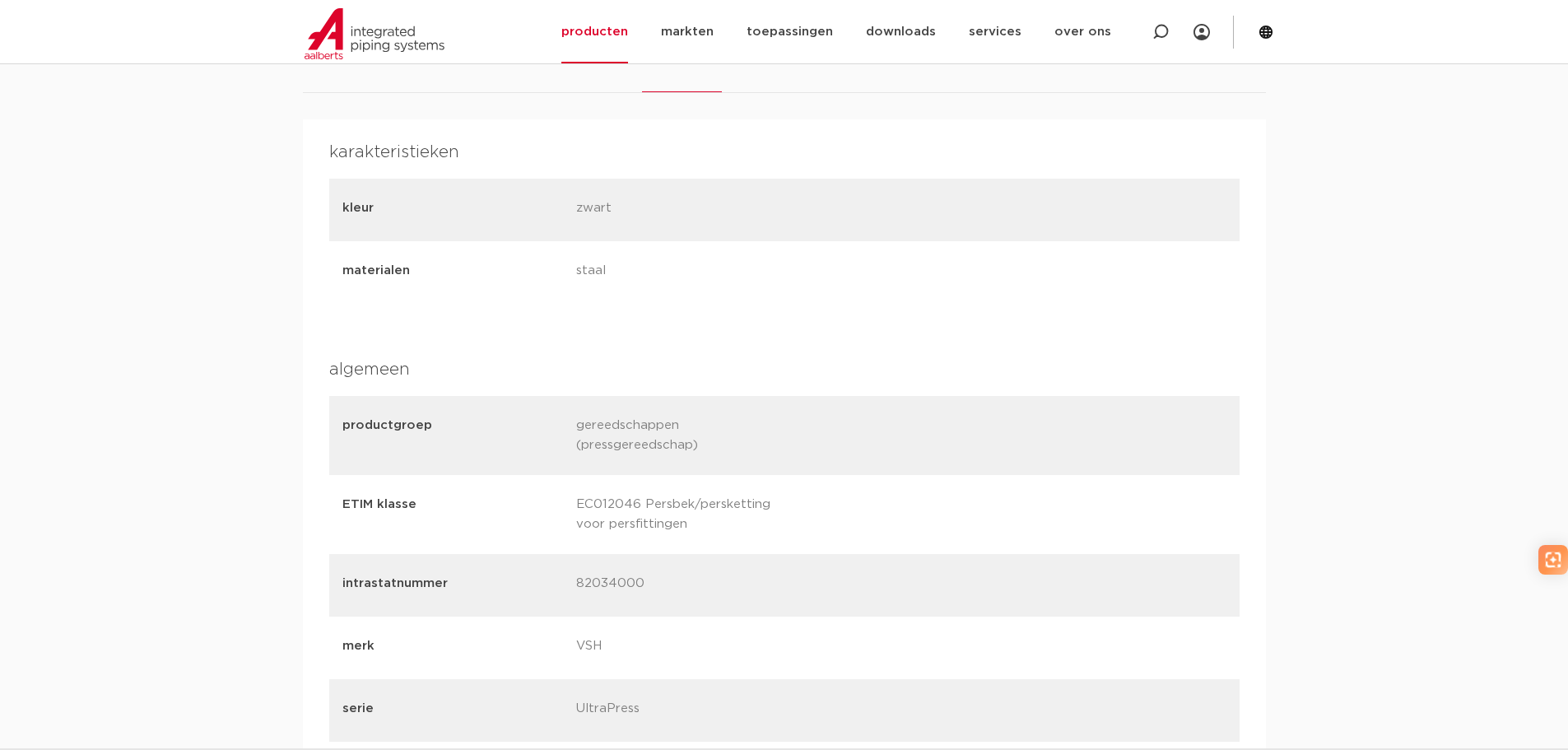
scroll to position [0, 0]
